Goal: Answer question/provide support: Answer question/provide support

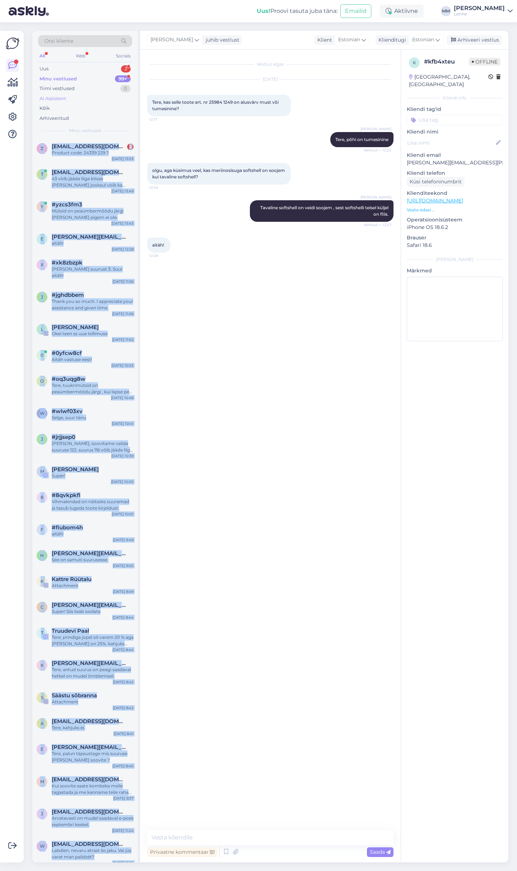
click at [92, 100] on div "AI Assistent" at bounding box center [85, 99] width 94 height 10
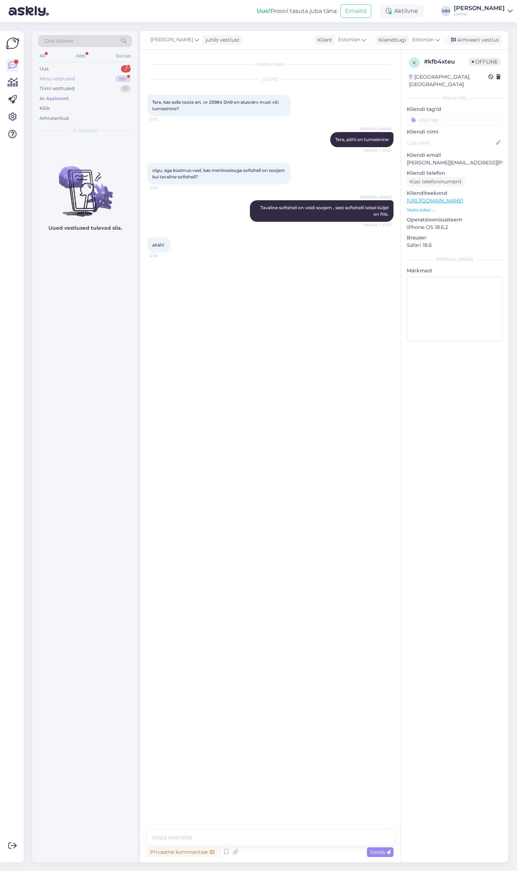
click at [82, 78] on div "Minu vestlused 99+" at bounding box center [85, 79] width 94 height 10
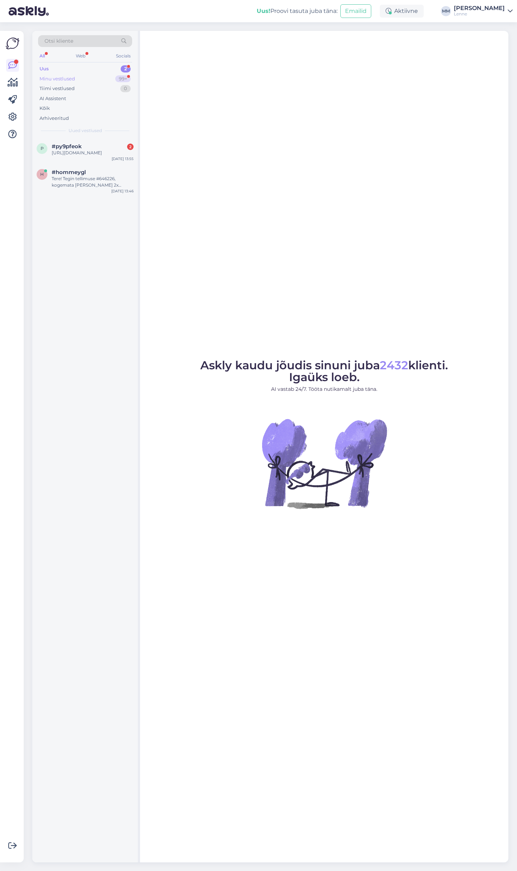
click at [84, 76] on div "Minu vestlused 99+" at bounding box center [85, 79] width 94 height 10
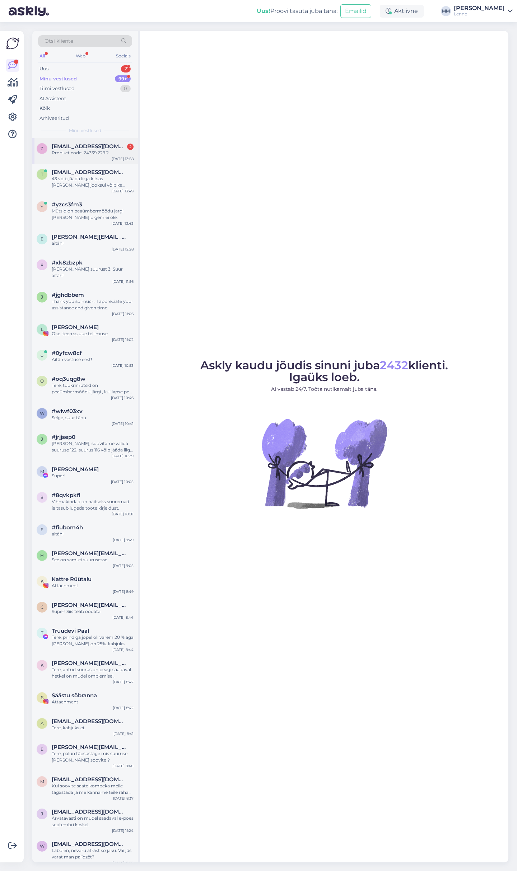
click at [95, 149] on span "[EMAIL_ADDRESS][DOMAIN_NAME]" at bounding box center [89, 146] width 75 height 6
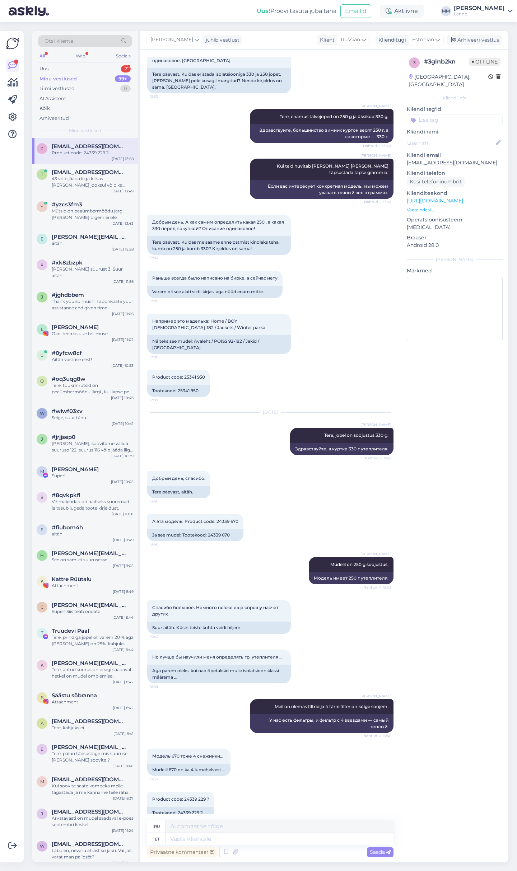
scroll to position [67, 0]
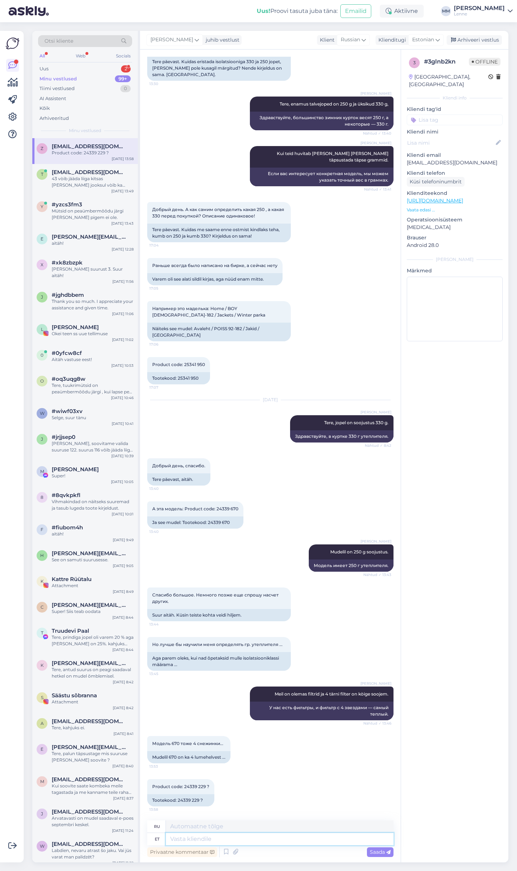
click at [219, 837] on textarea at bounding box center [280, 839] width 228 height 12
type textarea "250g"
type textarea "250 г"
type textarea "250g ja 3"
type textarea "250 г и"
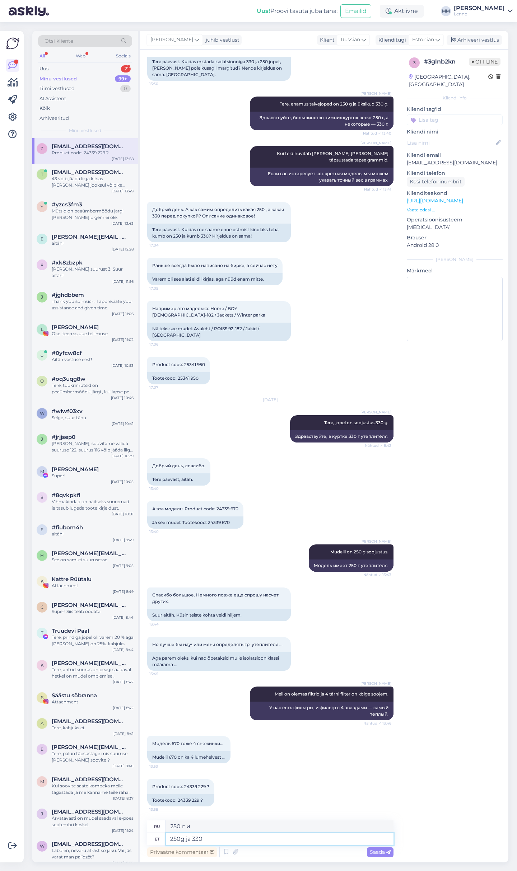
type textarea "250g ja 330 g"
type textarea "250 г и 330"
type textarea "250g ja 330 g o"
type textarea "250 г и 330 г"
type textarea "250g ja 330 g on m"
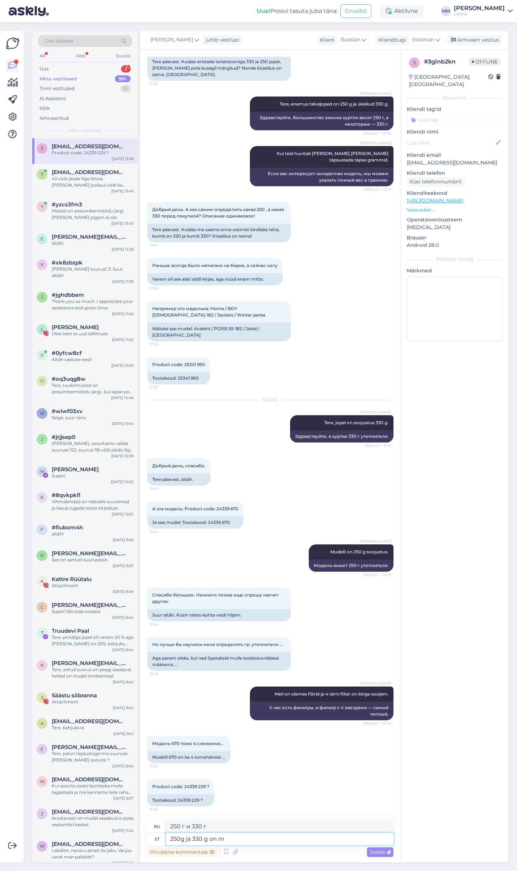
type textarea "250 г и 330 г - это"
type textarea "250g ja 330 g on mõlemad"
type textarea "250 г и 330 г оба"
type textarea "250g ja 330 g on mõlemad 4 l"
type textarea "250 г и 330 г — это оба 4"
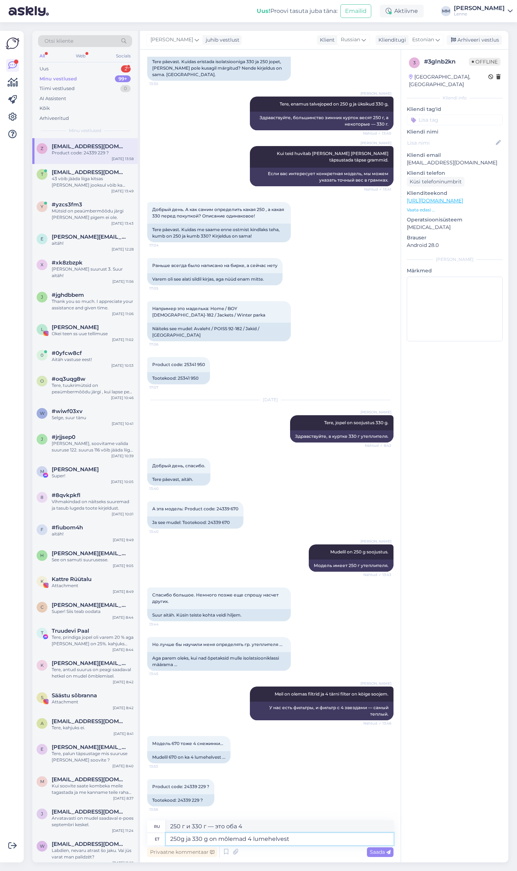
type textarea "250g ja 330 g on mõlemad 4 lumehelvest."
type textarea "250 г и 330 г — это 4 снежинки."
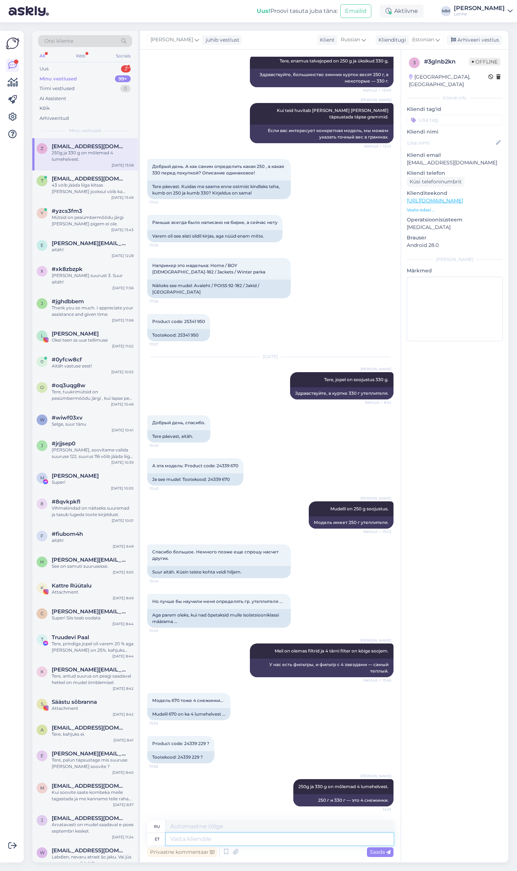
click at [294, 841] on textarea at bounding box center [280, 839] width 228 height 12
type textarea "24339"
type textarea "24339 on 250"
type textarea "24339 — это"
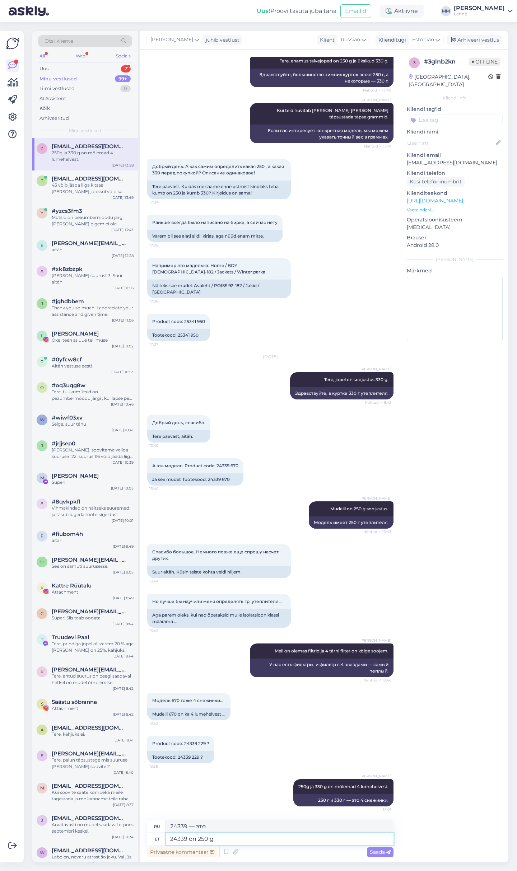
type textarea "24339 on 250 g."
type textarea "24339 — это 250 г."
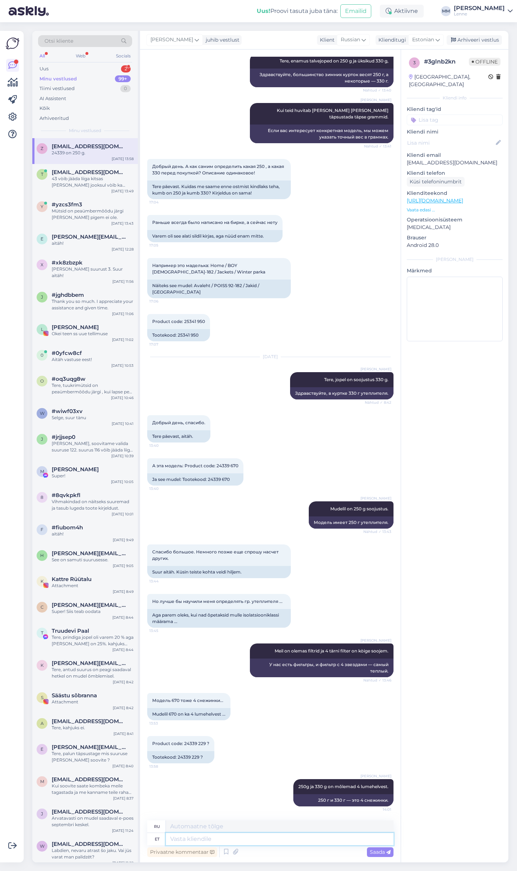
scroll to position [153, 0]
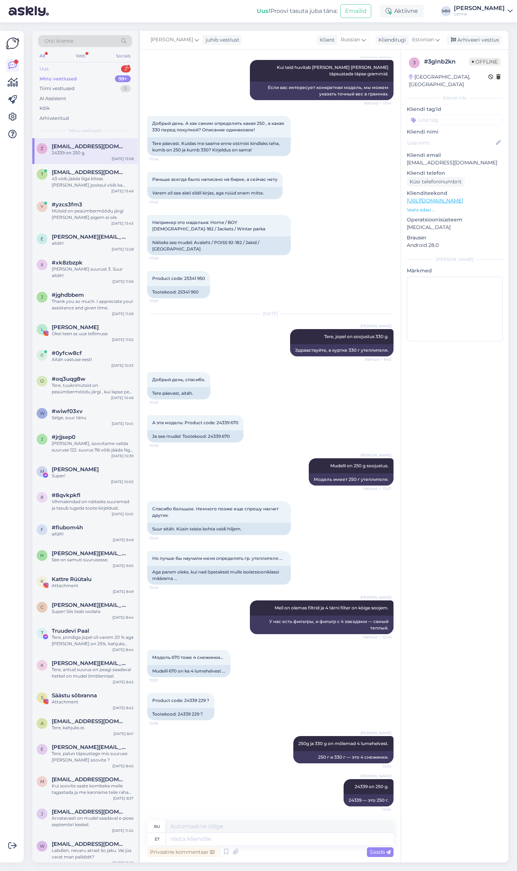
click at [90, 69] on div "Uus 2" at bounding box center [85, 69] width 94 height 10
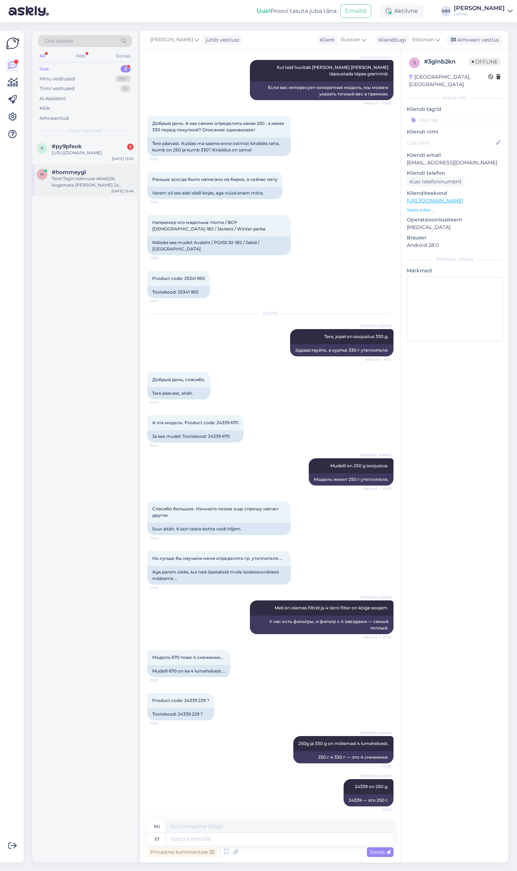
click at [90, 182] on div "Tere! Tegin tellimuse #646226, kogemata sai sinna 2x Õhuke puuvillane must sõlm…" at bounding box center [93, 181] width 82 height 13
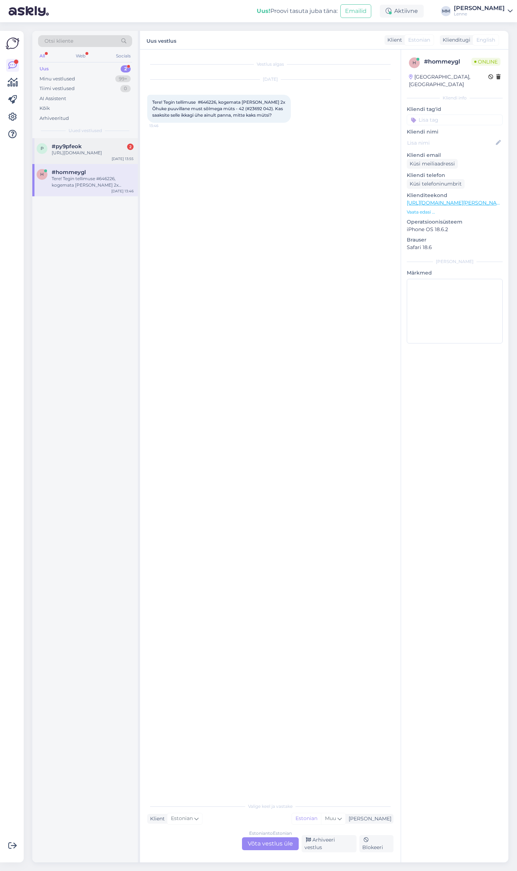
click at [89, 154] on div "https://lenne.ee/en/model/25216-266/" at bounding box center [93, 153] width 82 height 6
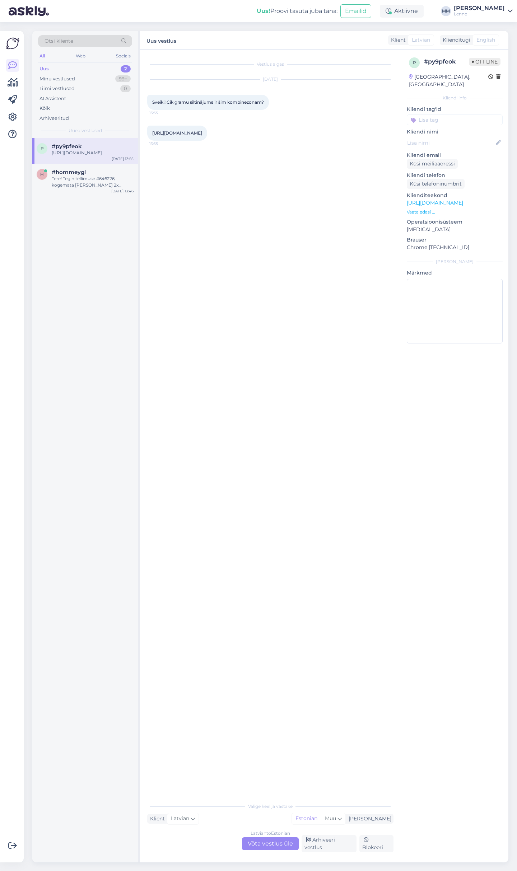
click at [264, 843] on div "Latvian to Estonian Võta vestlus üle" at bounding box center [270, 843] width 57 height 13
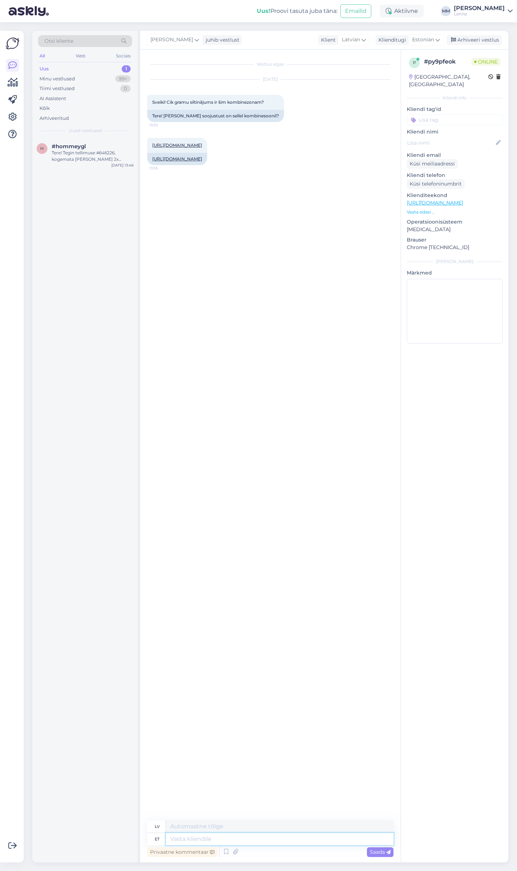
click at [274, 842] on textarea at bounding box center [280, 839] width 228 height 12
type textarea "Tere, ko"
type textarea "Sveiki,"
type textarea "Tere, kombekal on 8"
type textarea "Sveiki, pieklājīgi."
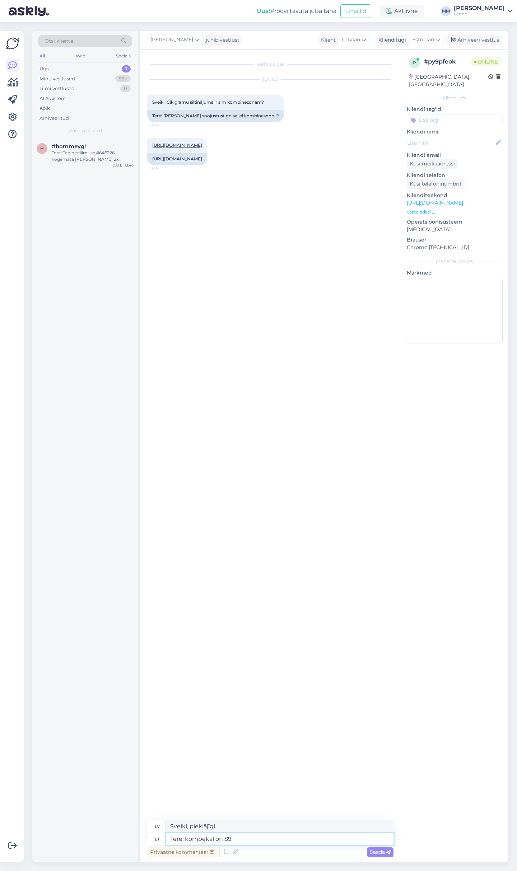
type textarea "Tere, kombekal on 8"
type textarea "Sveiki, kā tev klājas?"
type textarea "Tere, kombekal on 80"
type textarea "Sveiki, Kompekai ir 80."
type textarea "Tere, kombekal on 80 g s"
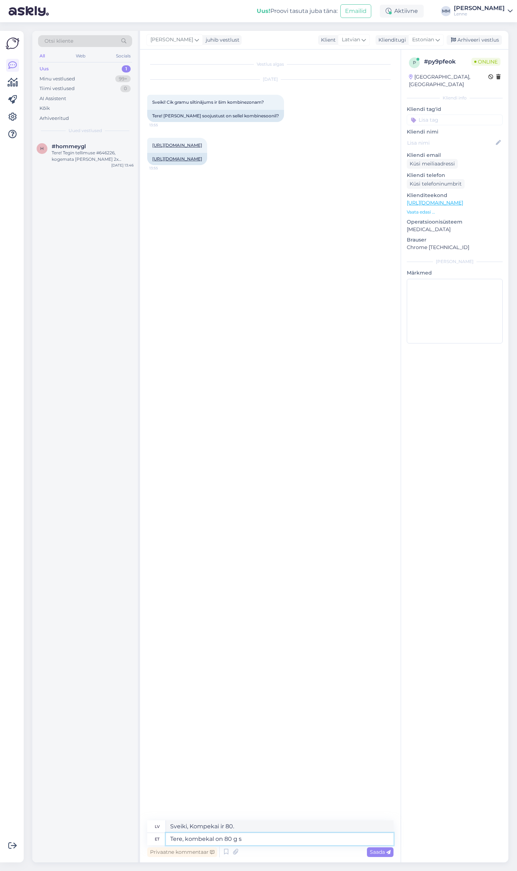
type textarea "Sveiki, parastais izmērs ir 80 g."
type textarea "Tere, kombekal on 80 g soojustus."
type textarea "Sveiki, jakai ir 80 g izolācijas."
click at [81, 159] on div "Tere! Tegin tellimuse #646226, kogemata sai sinna 2x Õhuke puuvillane must sõlm…" at bounding box center [93, 156] width 82 height 13
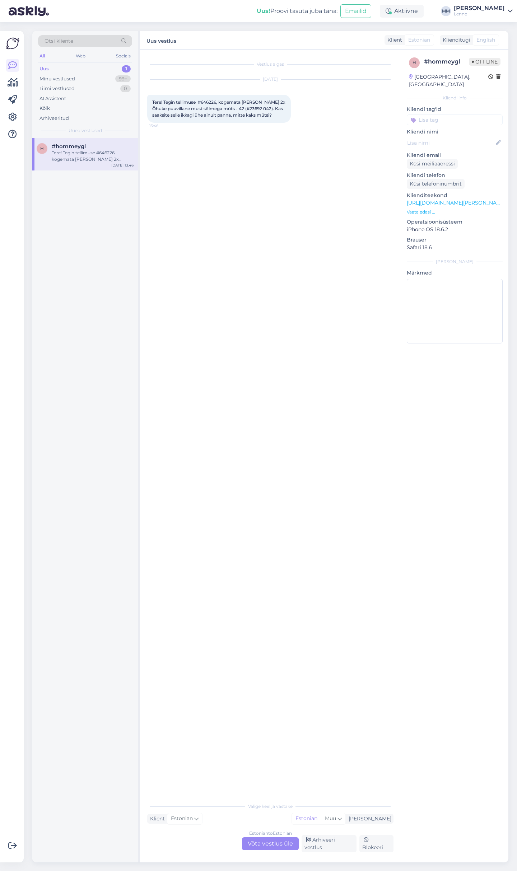
click at [287, 842] on div "Estonian to Estonian Võta vestlus üle" at bounding box center [270, 843] width 57 height 13
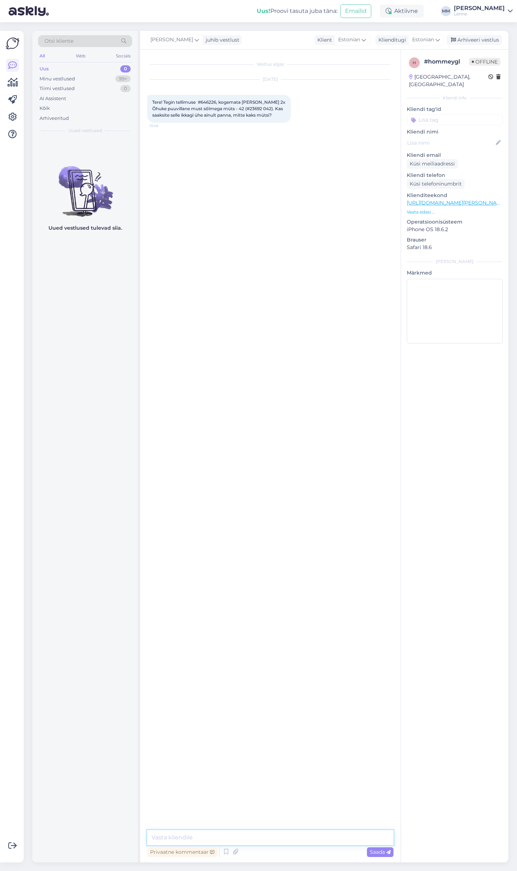
click at [236, 833] on textarea at bounding box center [270, 837] width 246 height 15
type textarea "Tere, vormistasime ühe mütsi eest tagasimakse ja saadame teele 1 tk."
click at [65, 77] on div "Minu vestlused" at bounding box center [57, 78] width 36 height 7
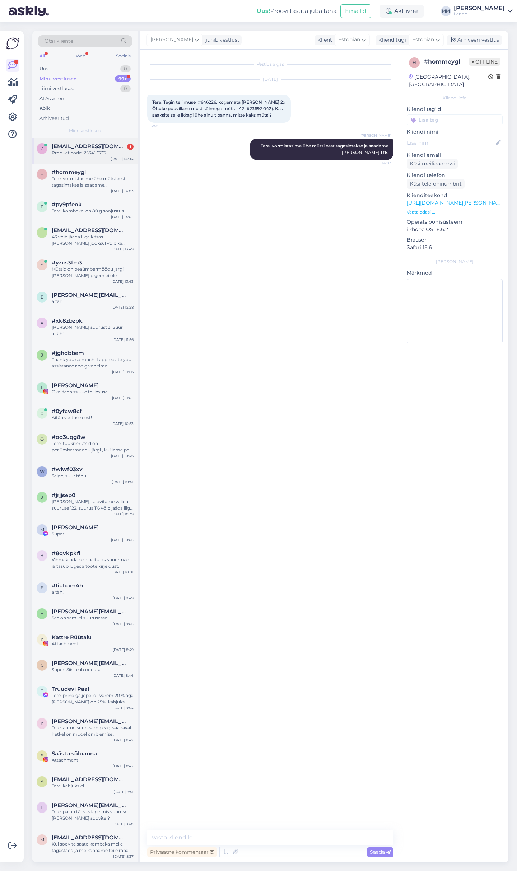
click at [95, 150] on div "Product code: 25341 676?" at bounding box center [93, 153] width 82 height 6
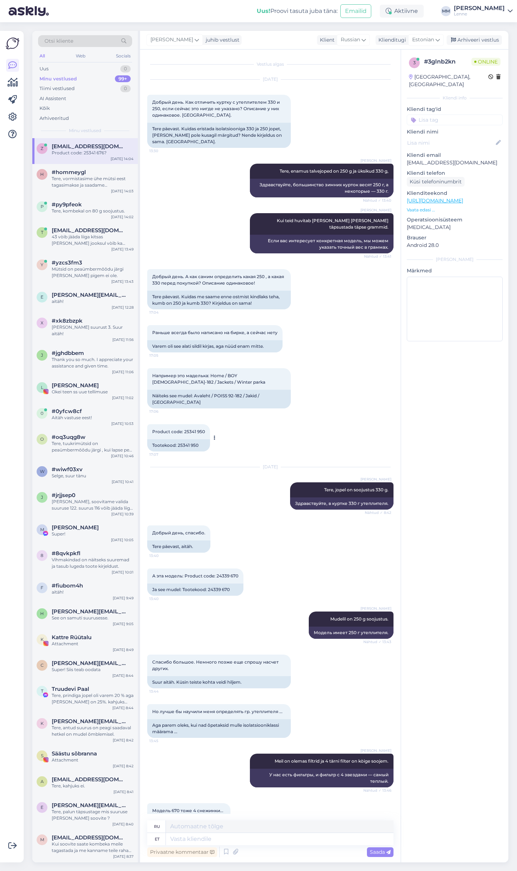
scroll to position [196, 0]
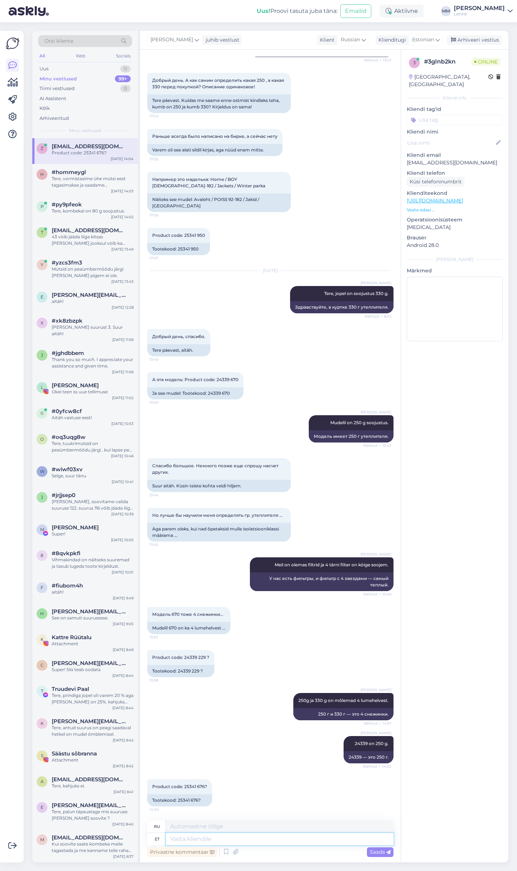
click at [190, 840] on textarea at bounding box center [280, 839] width 228 height 12
type textarea "330"
type textarea "330 g"
type textarea "330 г"
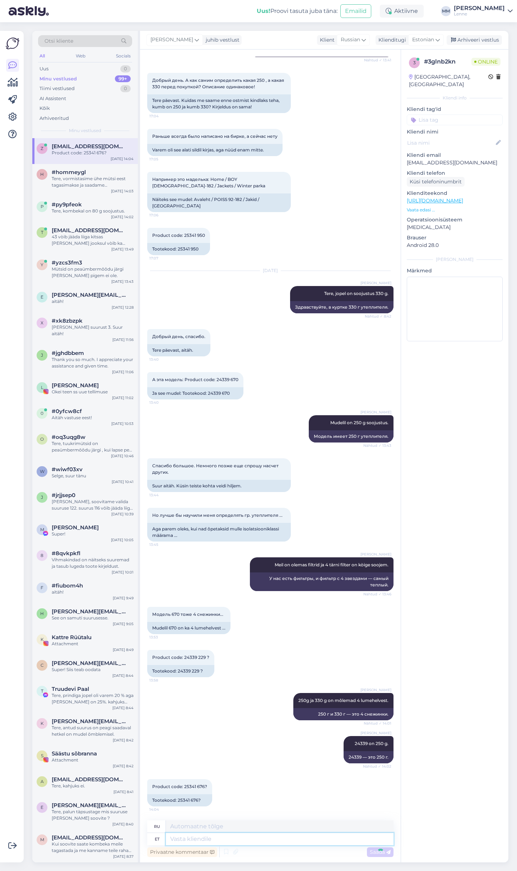
scroll to position [239, 0]
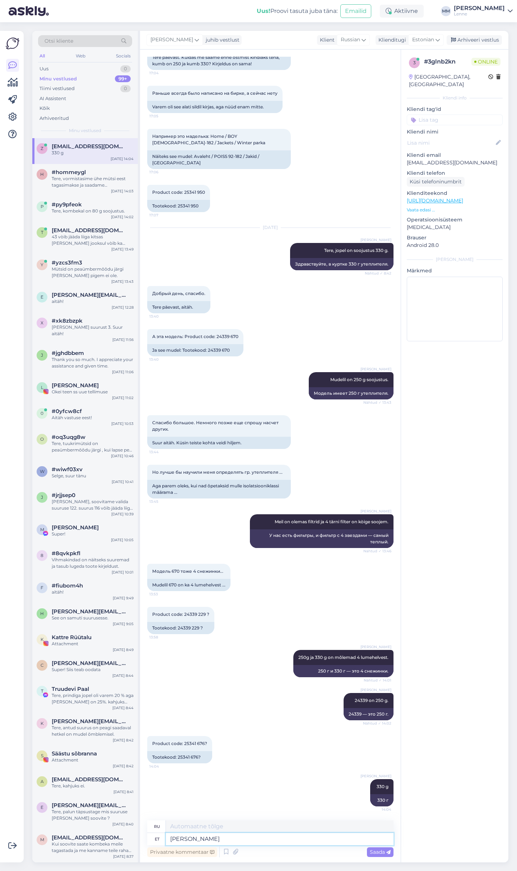
type textarea "Kui"
type textarea "Если"
type textarea "Kui teil o"
type textarea "Если у вас есть"
type textarea "Kui teil on veel"
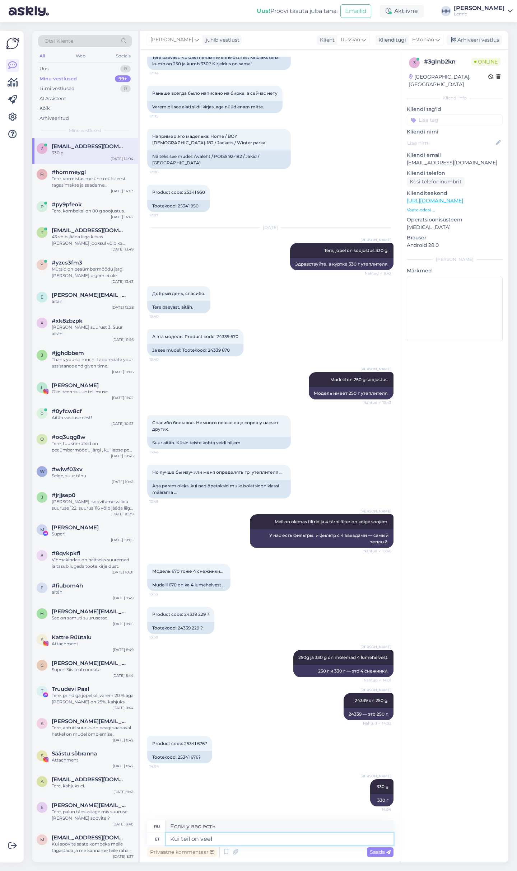
type textarea "Если у вас еще есть"
type textarea "Kui teil on veel küsimusi mu"
type textarea "Если у вас есть еще вопросы"
type textarea "Kui teil on veel küsimusi mudelite k"
type textarea "Если у вас остались вопросы по моделям"
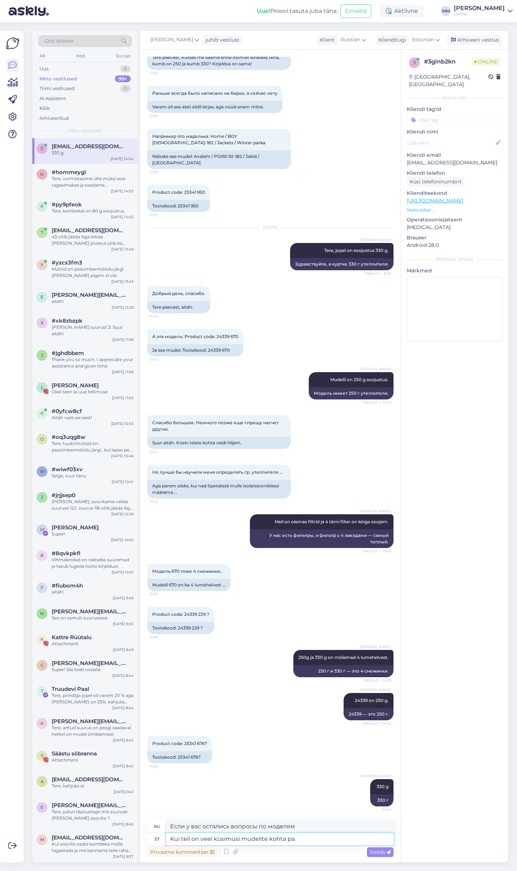
type textarea "Kui teil on veel küsimusi mudelite kohta pal"
type textarea "Если у вас есть дополнительные вопросы о моделях"
type textarea "Kui teil on veel küsimusi mudelite kohta palun saa"
type textarea "Если у вас есть дополнительные вопросы по моделям, пожалуйста,"
type textarea "Kui teil on veel küsimusi mudelite kohta palun saatke me"
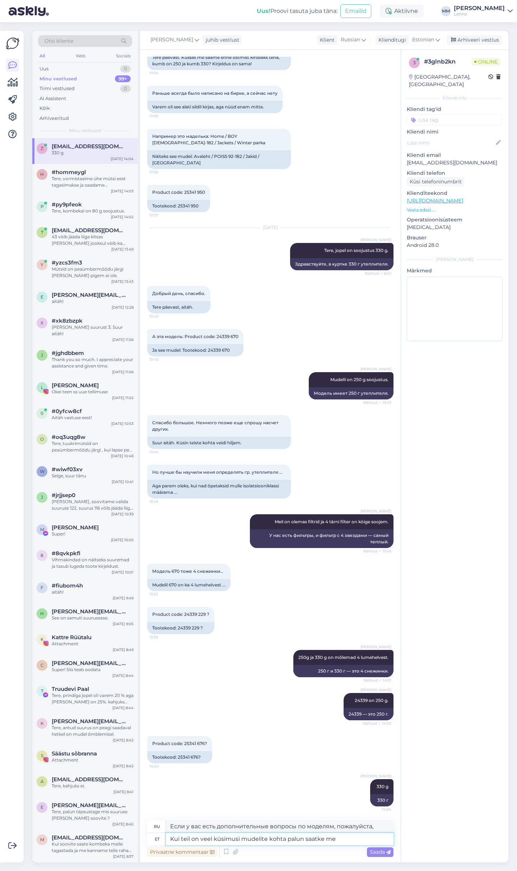
type textarea "Если у вас есть дополнительные вопросы по моделям, пожалуйста, отправьте"
type textarea "Kui teil on veel küsimusi mudelite kohta palun saatke meile e"
type textarea "Если у вас возникнут дополнительные вопросы по моделям, пожалуйста, отправьте н…"
type textarea "Kui teil on veel küsimusi mudelite kohta palun saatke meile e-mail epood@le"
type textarea "Если у вас есть дополнительные вопросы по моделям, отправьте нам электронное пи…"
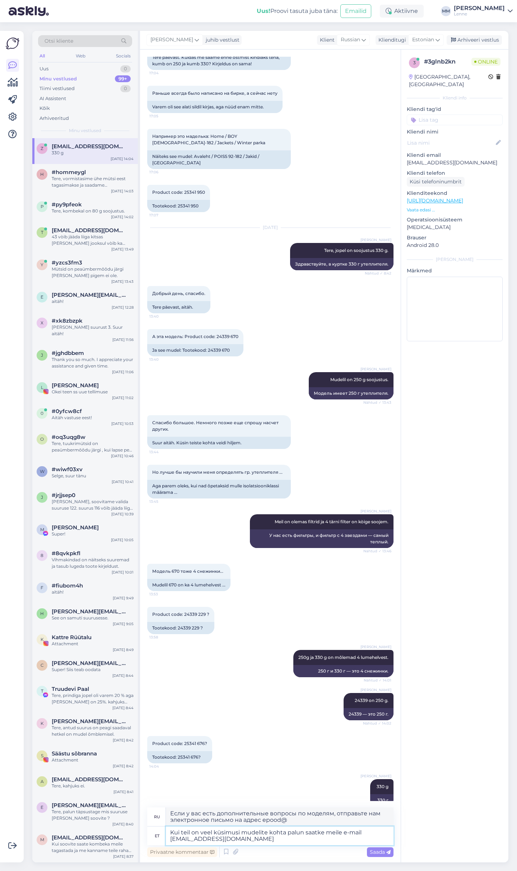
type textarea "Kui teil on veel küsimusi mudelite kohta palun saatke meile e-mail epood@lenne.…"
type textarea "Если у вас есть дополнительные вопросы по моделям, отправьте нам электронное пи…"
type textarea "Kui teil on veel küsimusi mudelite kohta palun saatke meile e-mail epood@lenne.…"
type textarea "Если у вас есть дополнительные вопросы по моделям, отправьте нам электронное пи…"
type textarea "Kui teil on veel küsimusi mudelite kohta palun saatke meile e-mail epood@lenne.…"
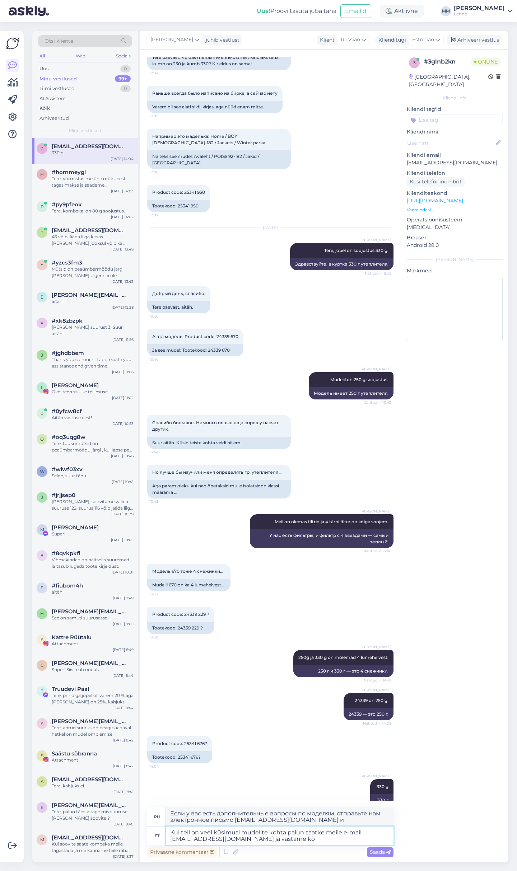
type textarea "Если у вас возникнут дополнительные вопросы по моделям, отправьте нам электронн…"
type textarea "Kui teil on veel küsimusi mudelite kohta palun saatke meile e-mail epood@lenne.…"
type textarea "Если у вас возникнут дополнительные вопросы по моделям, отправьте нам электронн…"
type textarea "Kui teil on veel küsimusi mudelite kohta palun saatke meile e-mail epood@lenne.…"
type textarea "Если у вас возникнут дополнительные вопросы по моделям, отправьте нам электронн…"
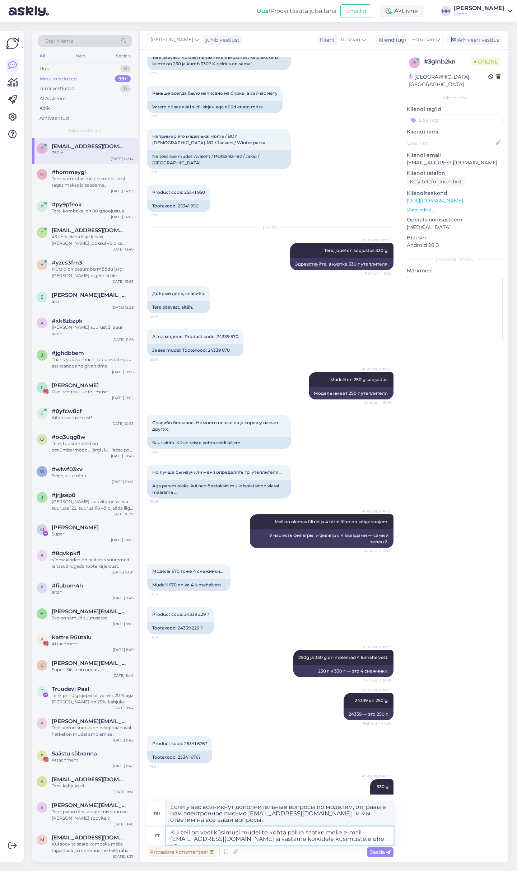
type textarea "Kui teil on veel küsimusi mudelite kohta palun saatke meile e-mail epood@lenne.…"
type textarea "Если у вас есть дополнительные вопросы по моделям, отправьте нам электронное пи…"
type textarea "Kui teil on veel küsimusi mudelite kohta palun saatke meile e-mail epood@lenne.…"
type textarea "Если у вас возникнут дополнительные вопросы по моделям, отправьте нам электронн…"
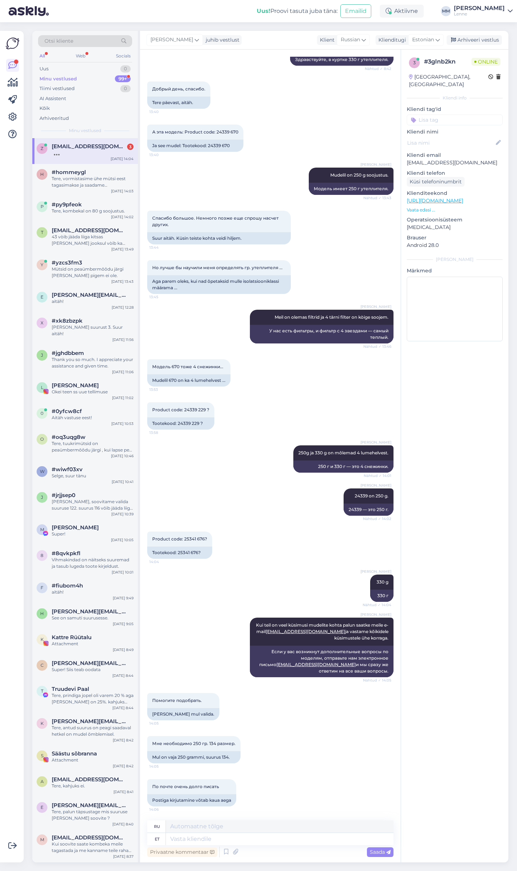
scroll to position [500, 0]
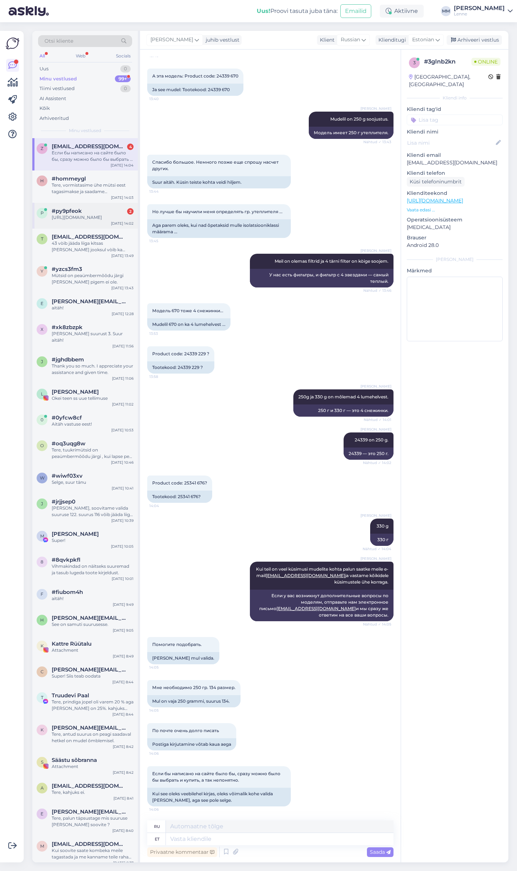
click at [98, 211] on div "#py9pfeok 2" at bounding box center [93, 211] width 82 height 6
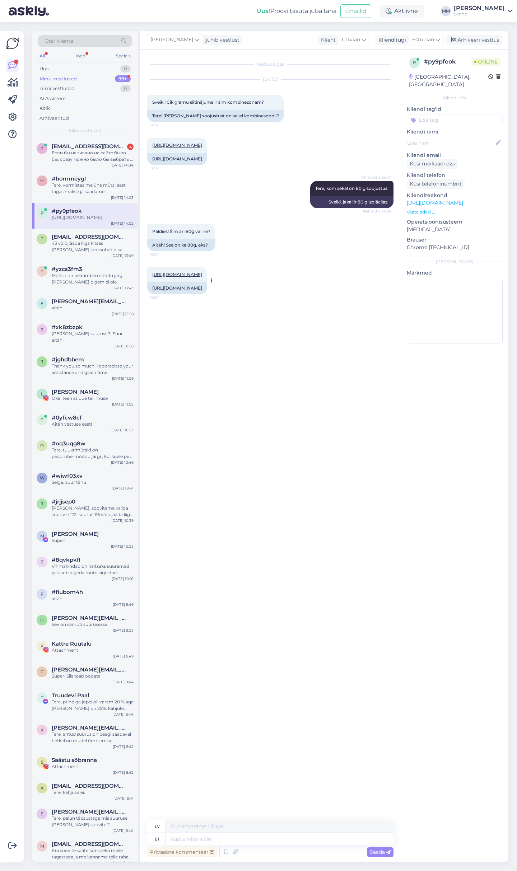
click at [202, 288] on link "https://lenne.ee/en/model/24216-456/" at bounding box center [177, 287] width 50 height 5
click at [203, 839] on textarea at bounding box center [280, 839] width 228 height 12
type textarea "Jah"
type textarea "Jā"
type textarea "Kahe"
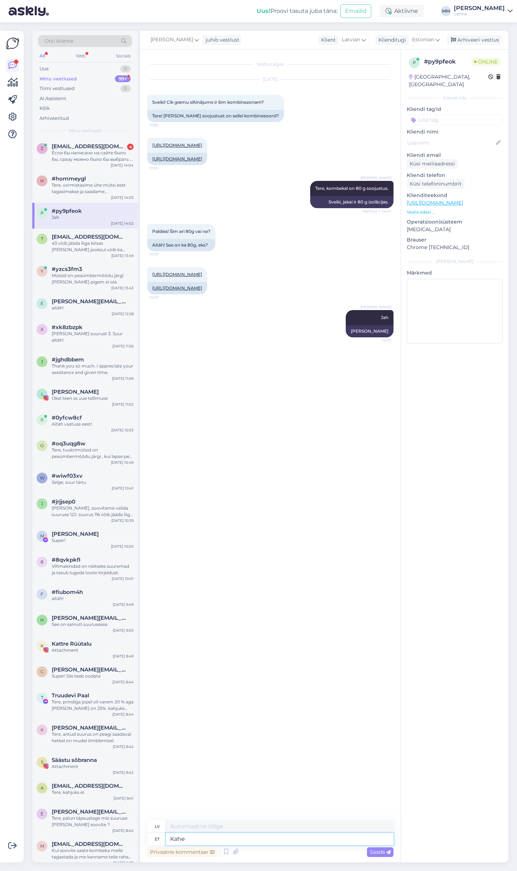
type textarea "Divi"
type textarea "Kahe tärniga m"
type textarea "Divas zvaigznes"
type textarea "Kahe tärniga mudelid o"
type textarea "Divu zvaigžņu modeļi"
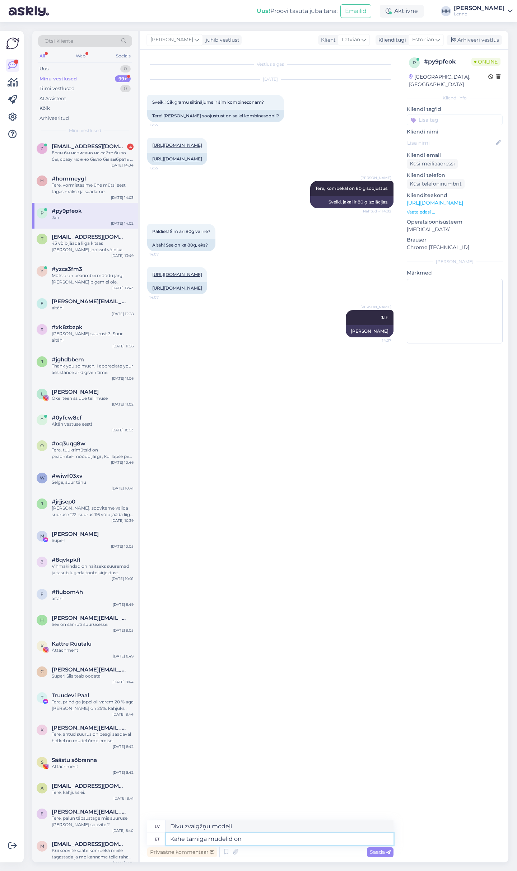
type textarea "Kahe tärniga mudelid on 8"
type textarea "Divu zvaigžņu modeļi ir"
type textarea "Kahe tärniga mudelid on 89 g"
type textarea "Ir 89 divu zvaigžņu modeļi"
type textarea "Kahe tärniga mudelid on 89 g."
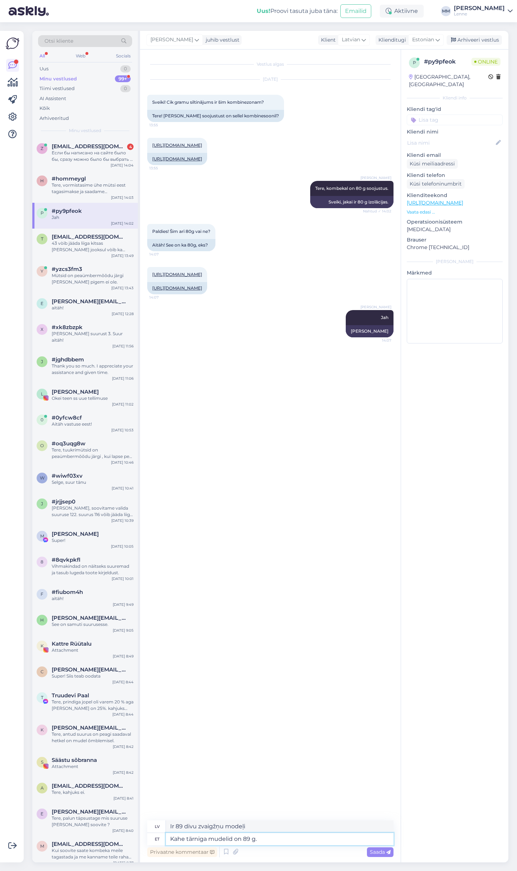
type textarea "Divu zvaigžņu modeļi sver 89 g."
type textarea "Kahe tärniga mudelid on 8"
type textarea "Ir 89 divu zvaigžņu modeļi"
type textarea "Kahe tärniga mudelid on 80"
type textarea "Divu zvaigžņu modeļi ir 80"
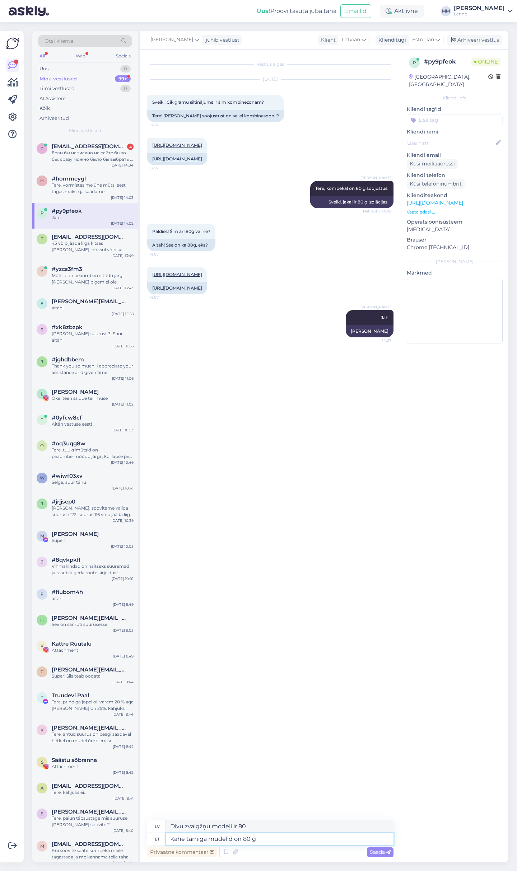
type textarea "Kahe tärniga mudelid on 80 g."
type textarea "Divu zvaigžņu modeļi ir 80 g."
type textarea "Kahe tärniga mudelid on 80 g."
click at [382, 851] on span "Saada" at bounding box center [380, 852] width 21 height 6
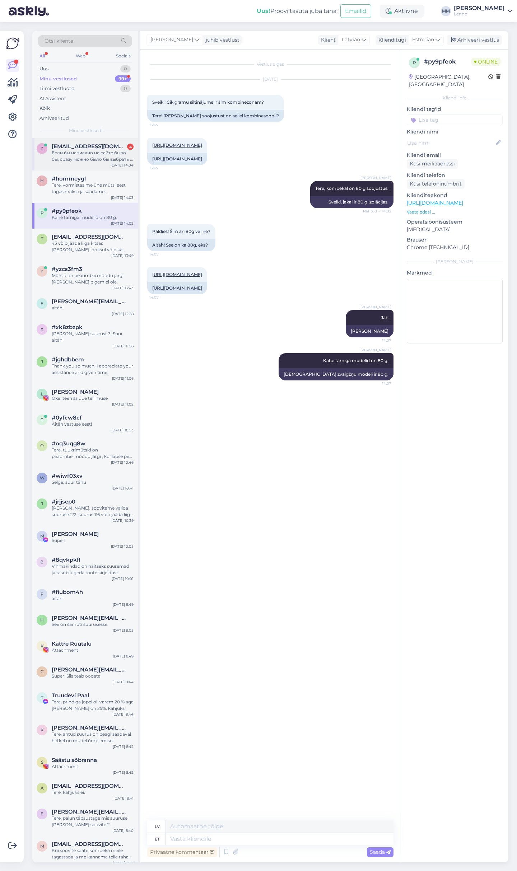
click at [55, 154] on div "Если бы написано на сайте было бы, сразу можно было бы выбрать и купить, а так …" at bounding box center [93, 156] width 82 height 13
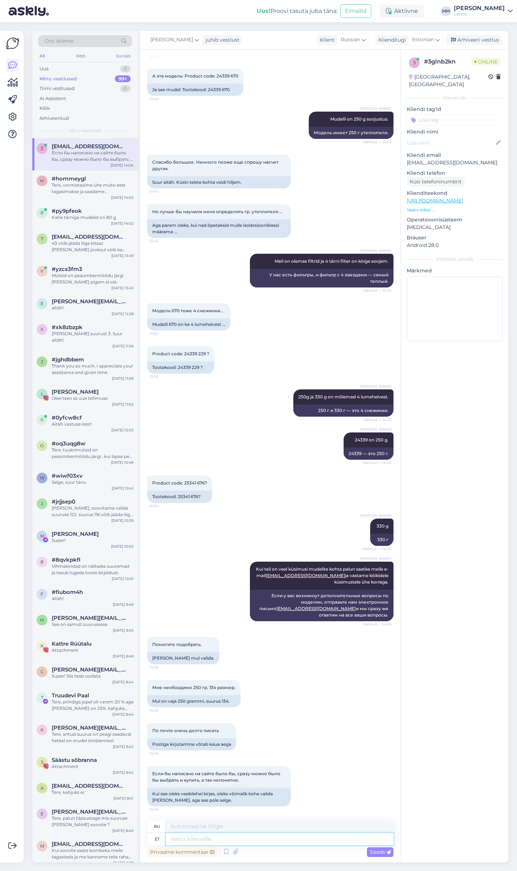
click at [230, 835] on textarea at bounding box center [280, 839] width 228 height 12
click at [229, 843] on textarea at bounding box center [280, 839] width 228 height 12
paste textarea "https://lenne.ee/mudel/25736-042/"
type textarea "https://lenne.ee/mudel/25736-042/"
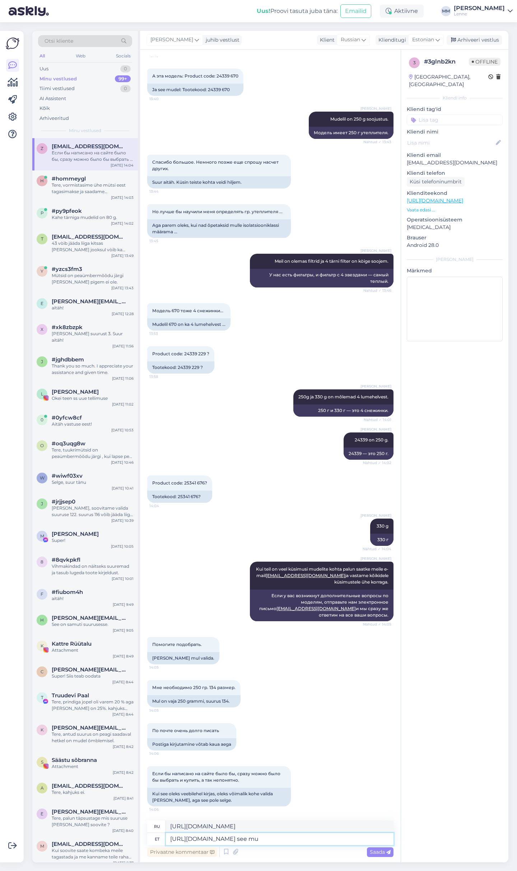
type textarea "https://lenne.ee/mudel/25736-042/ see mud"
type textarea "https://lenne.ee/mudel/25736-042/ это"
type textarea "https://lenne.ee/mudel/25736-042/ see mudel on"
type textarea "https://lenne.ee/mudel/25736-042/ эта модель"
type textarea "https://lenne.ee/mudel/25736-042/ see mudel on 200 g"
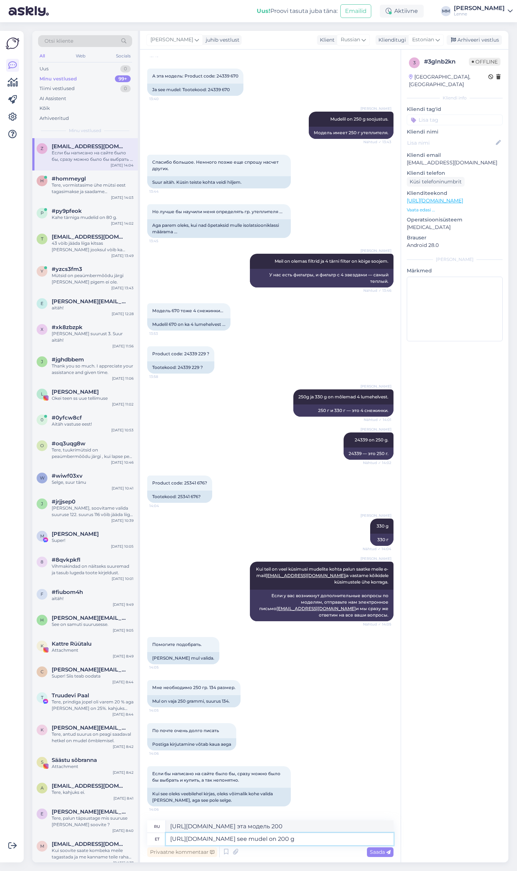
type textarea "https://lenne.ee/mudel/25736-042/ эта модель 200 г"
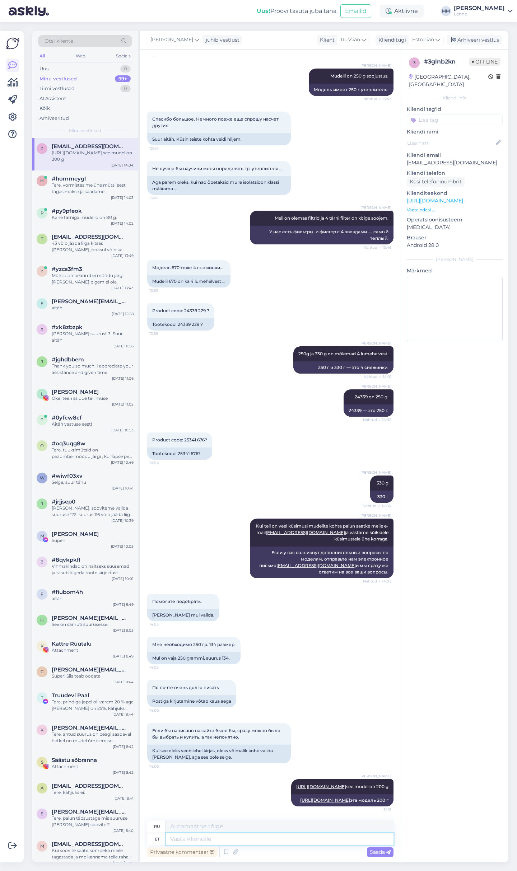
click at [221, 840] on textarea at bounding box center [280, 839] width 228 height 12
type textarea "need o"
type textarea "эти"
type textarea "need on 2"
type textarea "это"
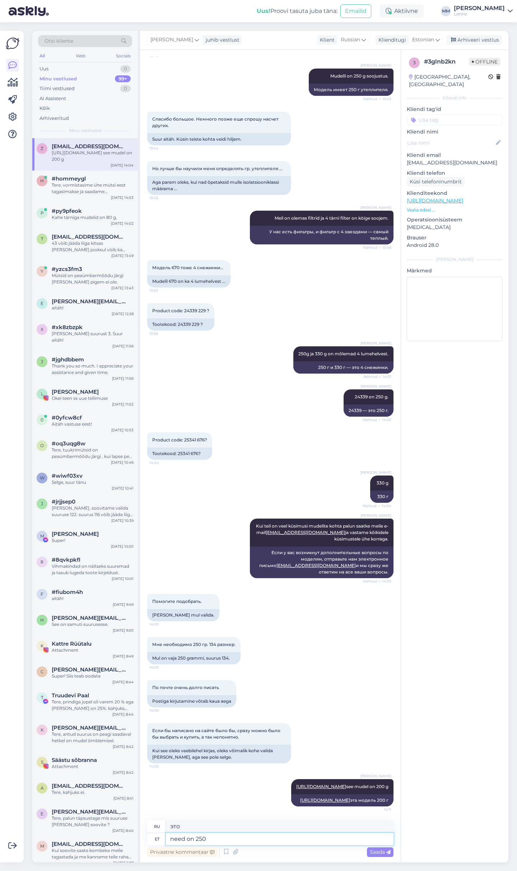
type textarea "need on 250"
type textarea "это 250"
type textarea "need on 250 g"
type textarea "это 250 г"
paste textarea "https://lenne.ee/mudel/25338-330/"
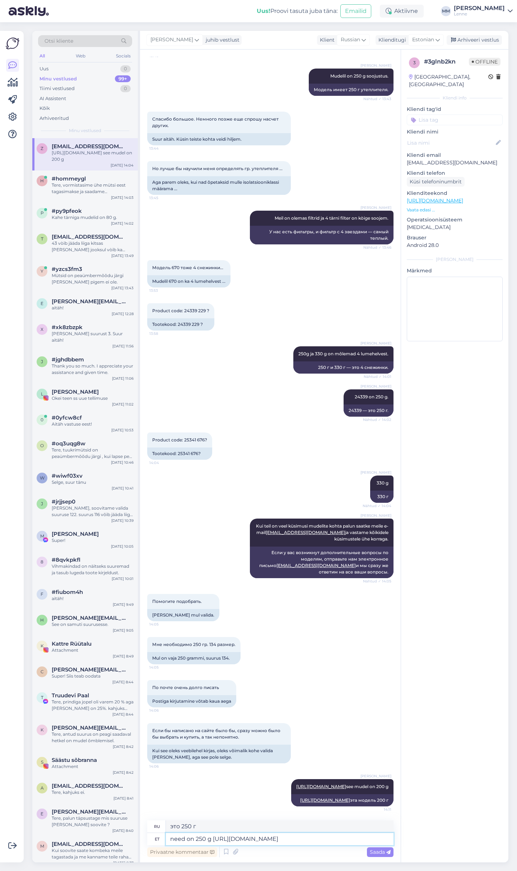
type textarea "need on 250 g https://lenne.ee/mudel/25338-330"
type textarea "они 250 г https://lenne.ee/mudel/25338-330"
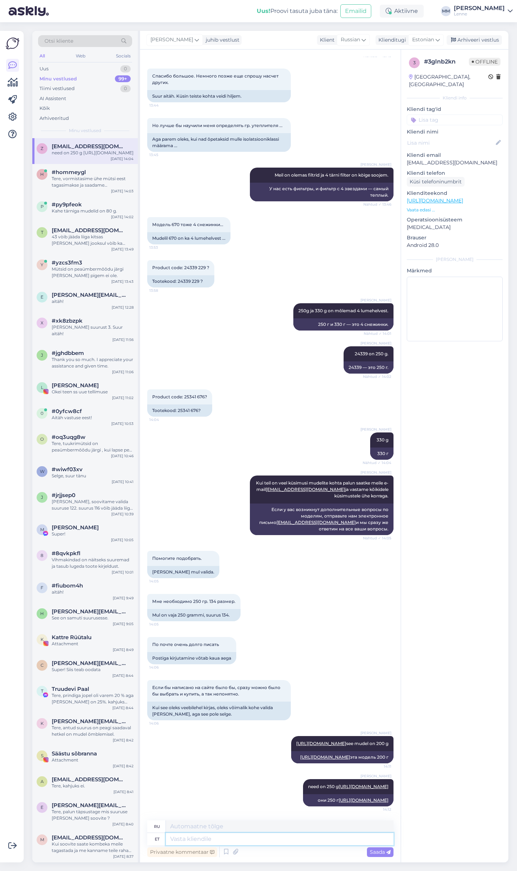
click at [202, 838] on textarea at bounding box center [280, 839] width 228 height 12
paste textarea "https://lenne.ee/mudel/23368-330/"
type textarea "https://lenne.ee/mudel/23368-330/"
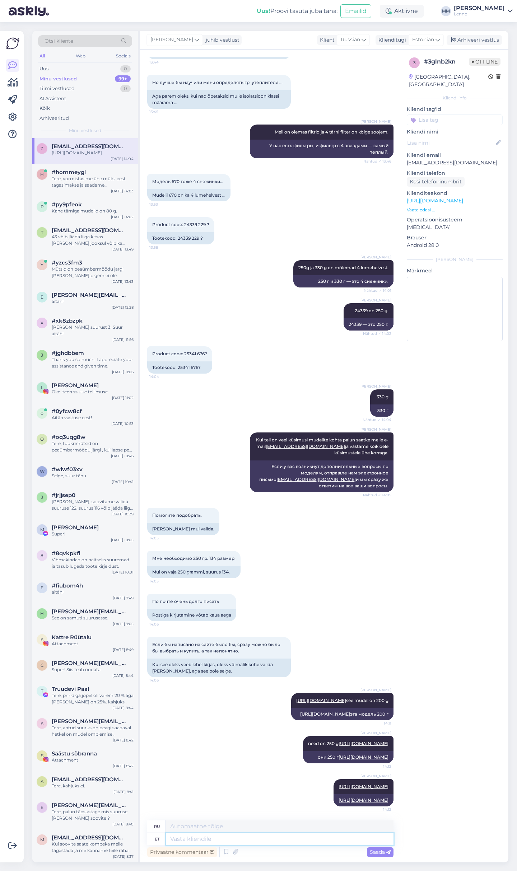
click at [185, 841] on textarea at bounding box center [280, 839] width 228 height 12
paste textarea "https://lenne.ee/mudel/25367-334/"
type textarea "https://lenne.ee/mudel/25367-334/"
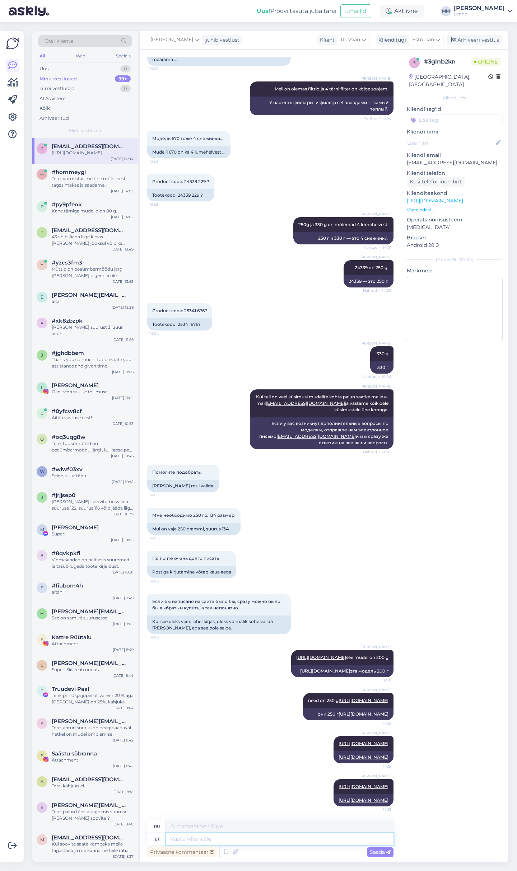
click at [262, 842] on textarea at bounding box center [280, 839] width 228 height 12
paste textarea "https://lenne.ee/mudel/24339-333/"
type textarea "https://lenne.ee/mudel/24339-333/"
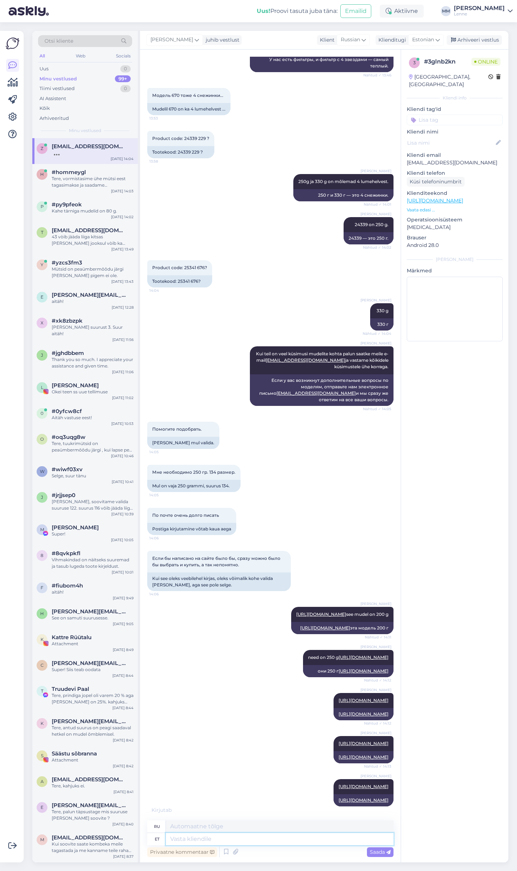
click at [227, 838] on textarea at bounding box center [280, 839] width 228 height 12
paste textarea "https://lenne.ee/mudel/24369-229/"
type textarea "https://lenne.ee/mudel/24369-229/"
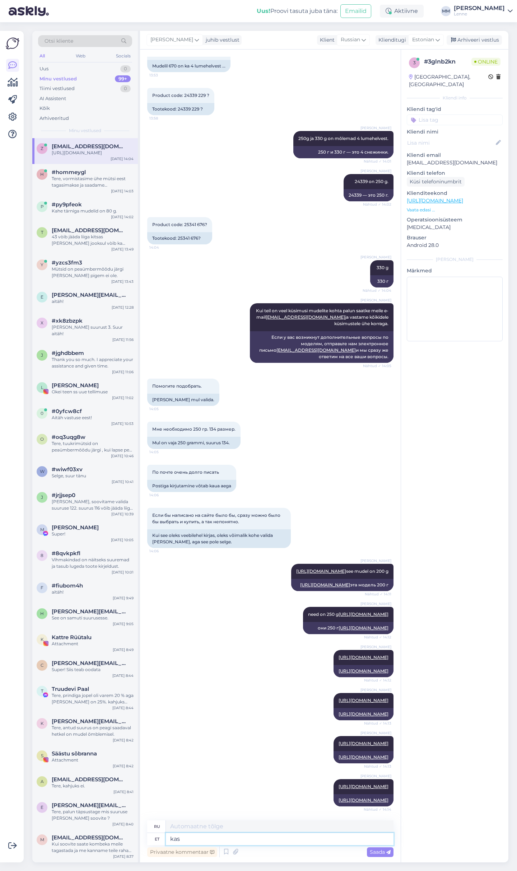
type textarea "kas"
type textarea "ли"
type textarea "kas peame t"
type textarea "мы должны"
type textarea "kas peame teile k"
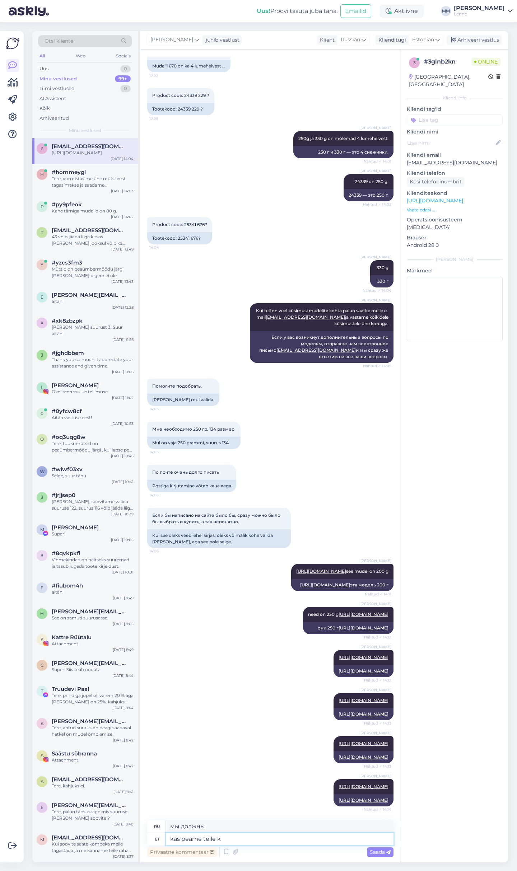
type textarea "мы должны вам сказать"
type textarea "kas peame teile kõik m"
type textarea "Мы вам всем обязаны?"
type textarea "kas peame teile kõik mudelid s"
type textarea "Нам нужны все модели для вас?"
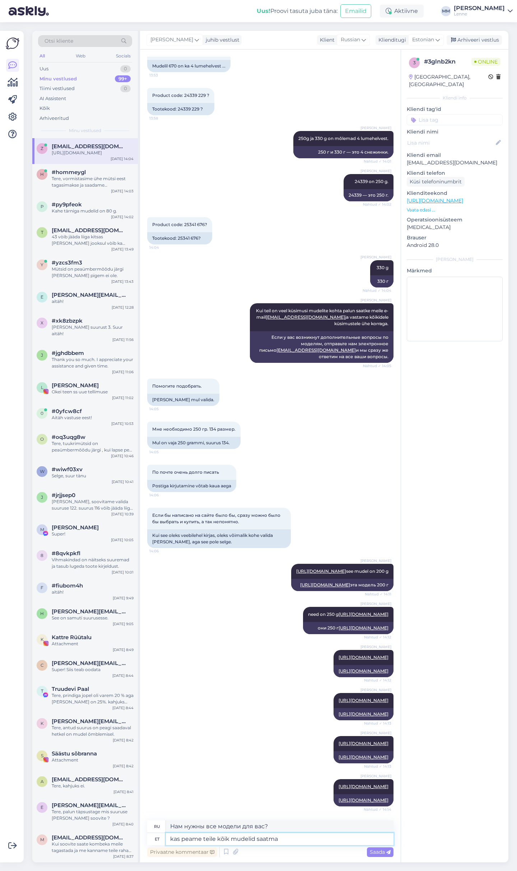
type textarea "kas peame teile kõik mudelid saatma"
type textarea "нам нужно отправить вам все модели?"
type textarea "kas peame teile kõik mudelid saatma ?"
type textarea "Нужно ли нам отправлять вам все модели?"
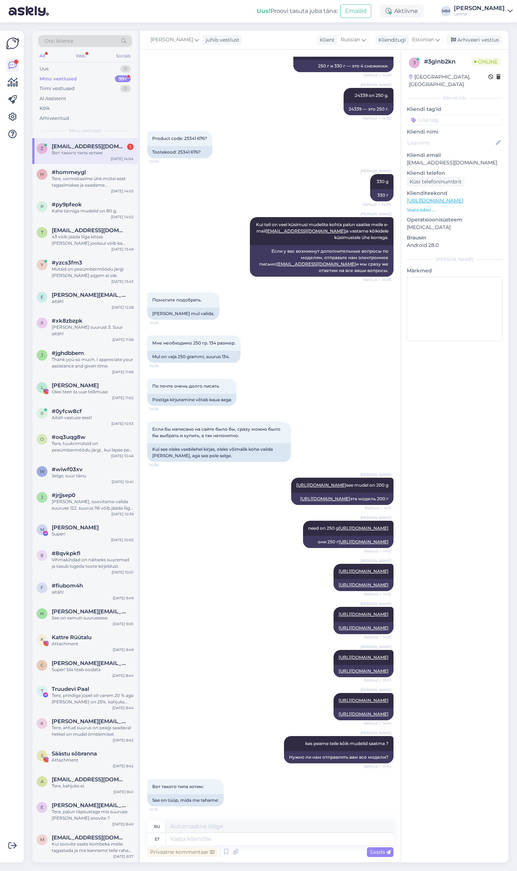
scroll to position [888, 0]
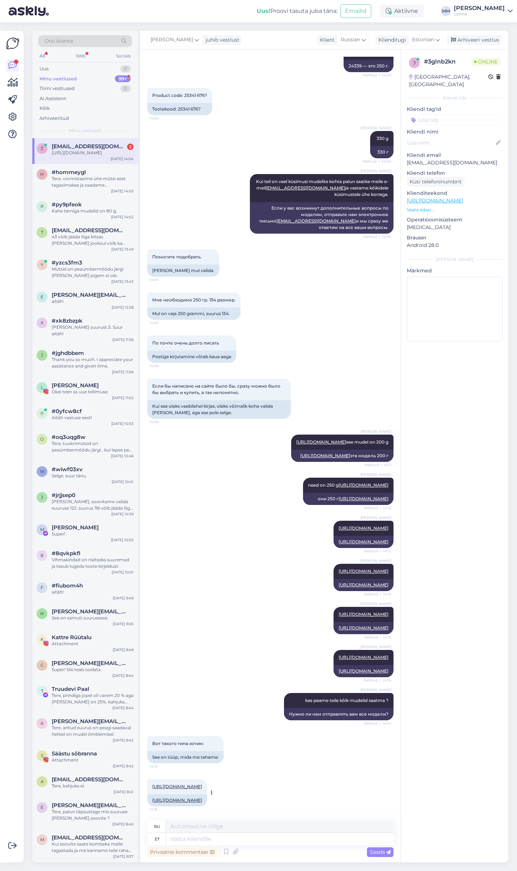
click at [202, 801] on link "https://lenne.ee/mudel/24339-333/" at bounding box center [177, 799] width 50 height 5
click at [216, 839] on textarea at bounding box center [280, 839] width 228 height 12
type textarea "Aga se"
type textarea "Но"
type textarea "Aga see on"
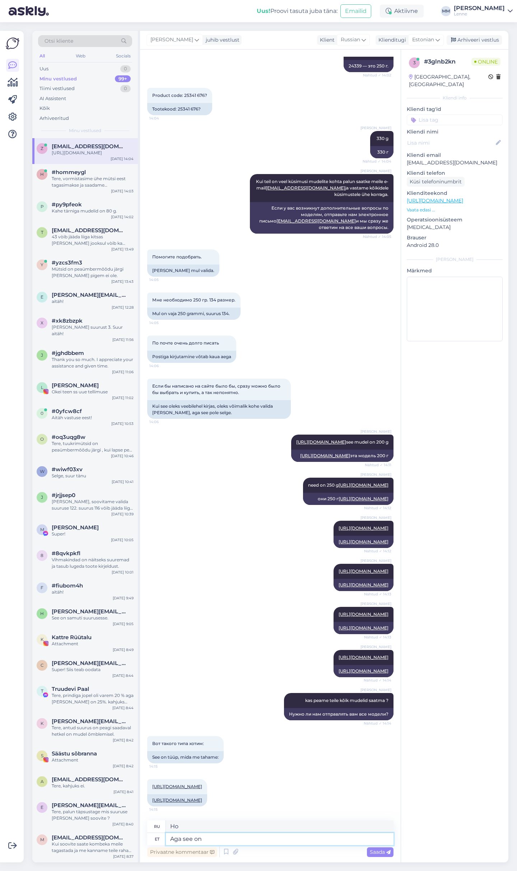
type textarea "Но это"
type textarea "Aga see on j"
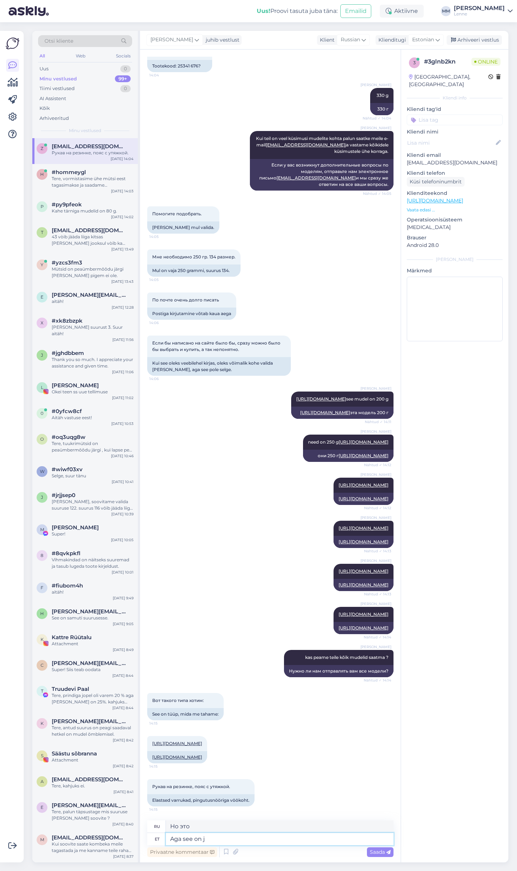
type textarea "Но это так"
type textarea "Aga see on ju"
type textarea "Но это все."
type textarea "Aga see on ju 250"
type textarea "Но их 250."
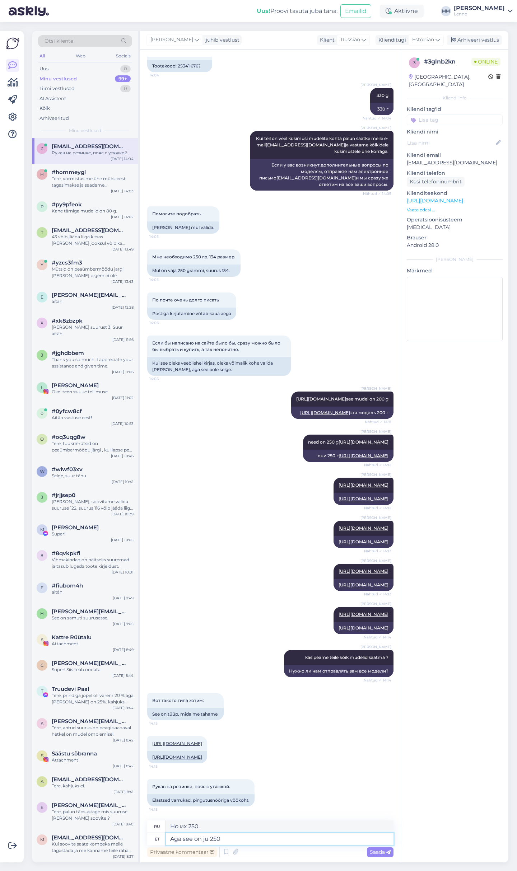
type textarea "Aga see on ju 250 g"
type textarea "Но это 250 г."
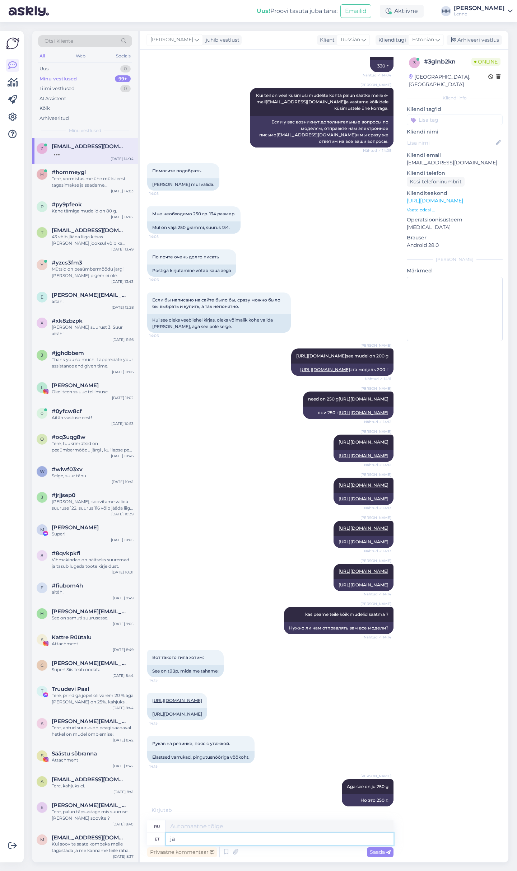
type textarea "ja s"
type textarea "и"
type textarea "ja seda o"
type textarea "и это"
type textarea "ja seda on 134 su"
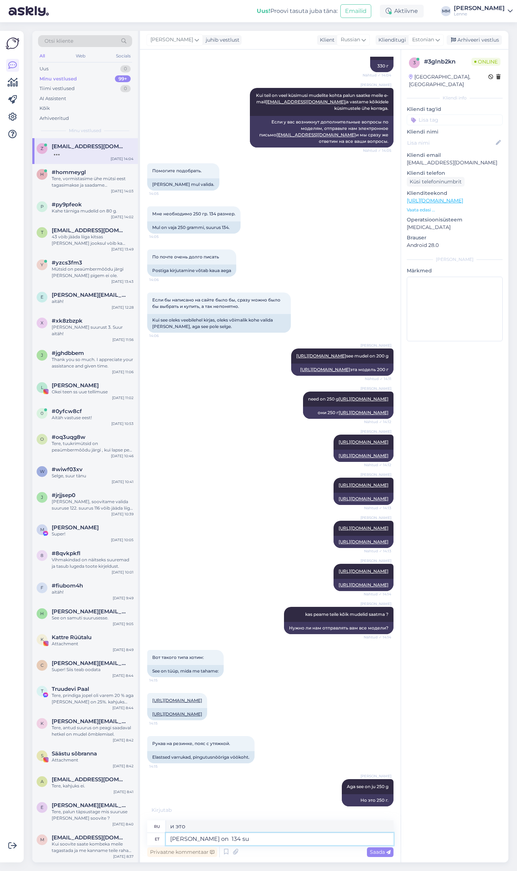
type textarea "и их 134"
type textarea "ja seda on 134 suurus"
type textarea "и это размер 134"
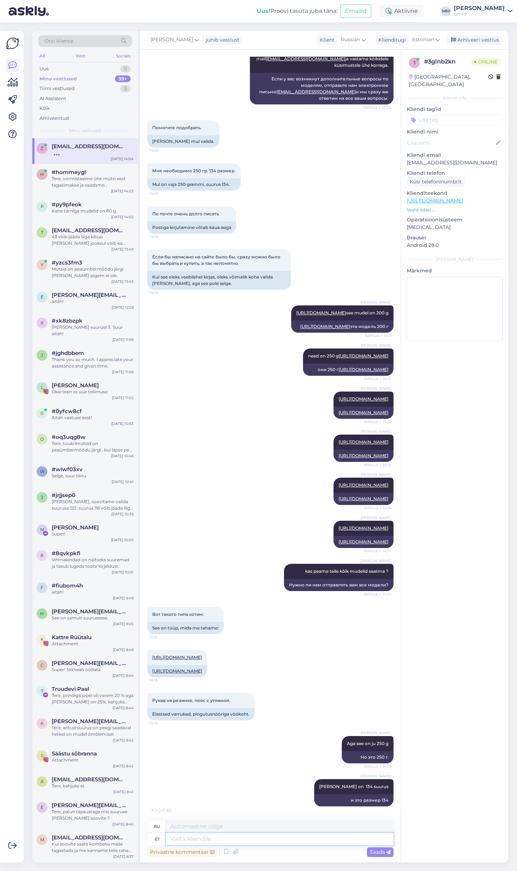
scroll to position [1060, 0]
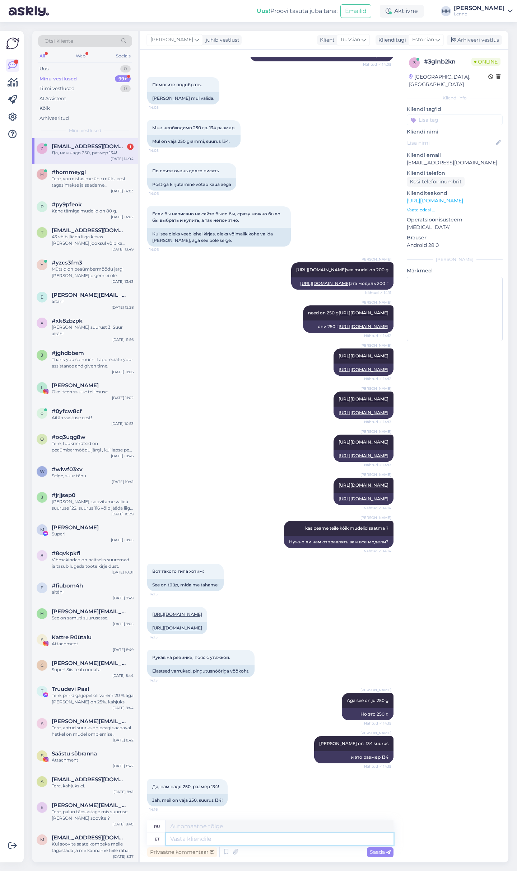
click at [251, 840] on textarea at bounding box center [280, 839] width 228 height 12
type textarea "See o"
type textarea "Этот"
type textarea "See on"
type textarea "Это"
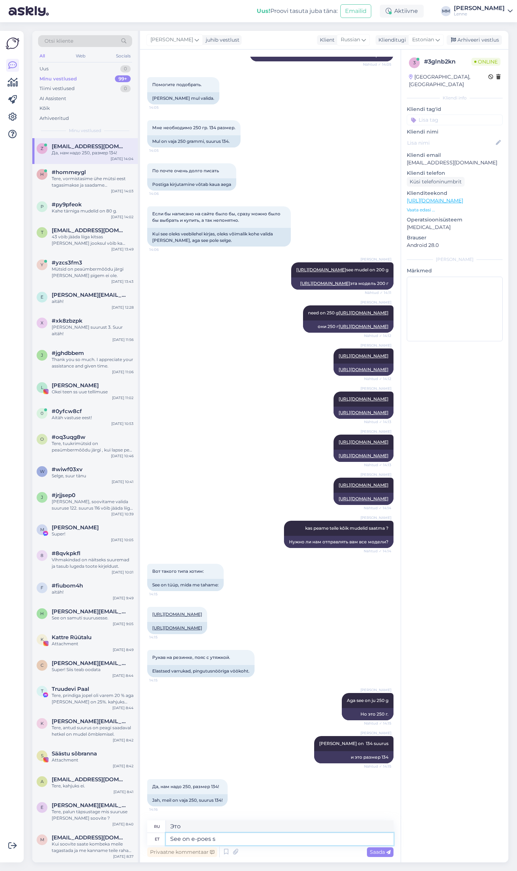
type textarea "See on e-poes sa"
type textarea "Он есть в интернет-магазине."
type textarea "See on e-poes saadaval"
type textarea "Его можно приобрести в интернет-магазине."
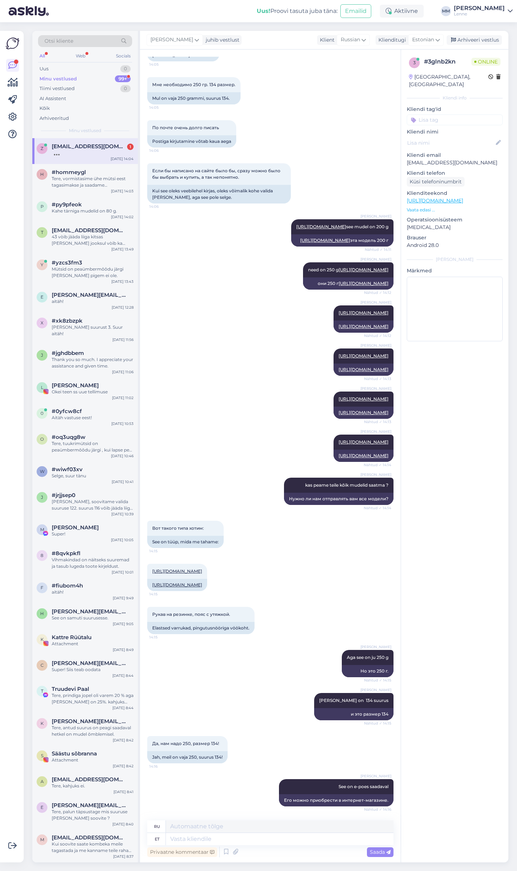
scroll to position [1146, 0]
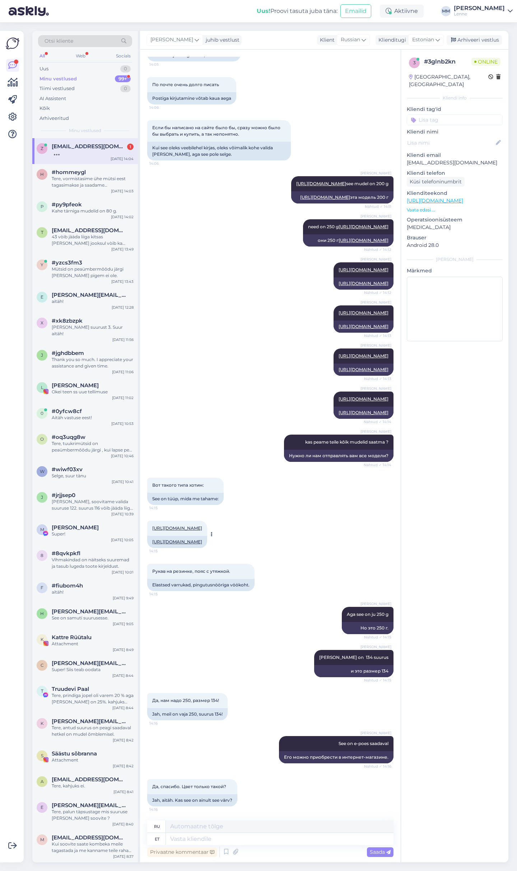
click at [178, 540] on link "https://lenne.ee/mudel/24339-333/" at bounding box center [177, 541] width 50 height 5
click at [254, 834] on textarea at bounding box center [280, 839] width 228 height 12
type textarea "134"
type textarea "134 kahjuks tei"
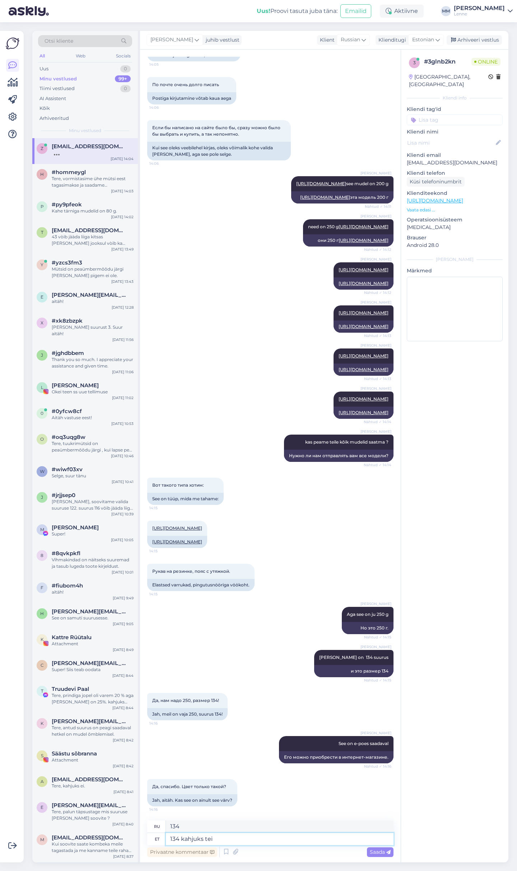
type textarea "134 к сожалению"
type textarea "134 kahjuks teisi t"
type textarea "134 к сожалению другие"
type textarea "134 kahjuks teisi toone sa"
type textarea "134 к сожалению другие оттенки"
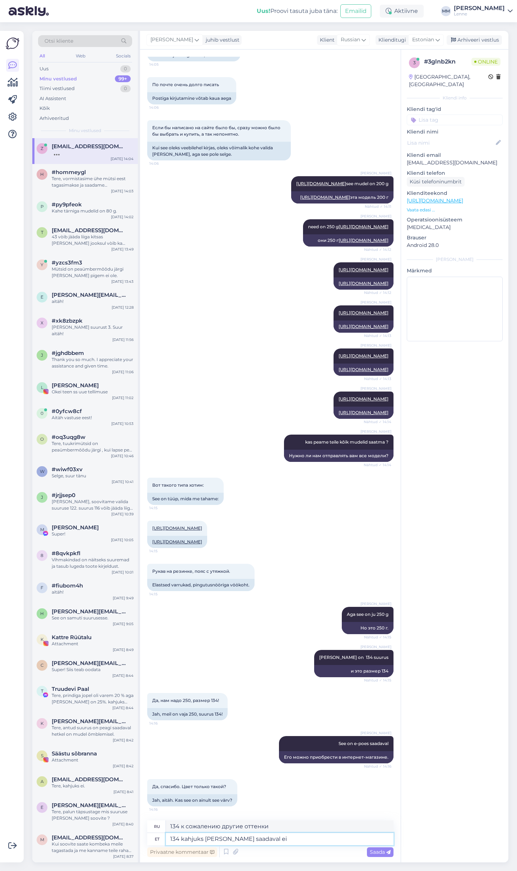
type textarea "134 kahjuks teisi toone saadaval ei o"
type textarea "134 к сожалению, других оттенков нет"
type textarea "134 kahjuks teisi toone saadaval ei ole."
type textarea "К сожалению, других оттенков для 134 нет."
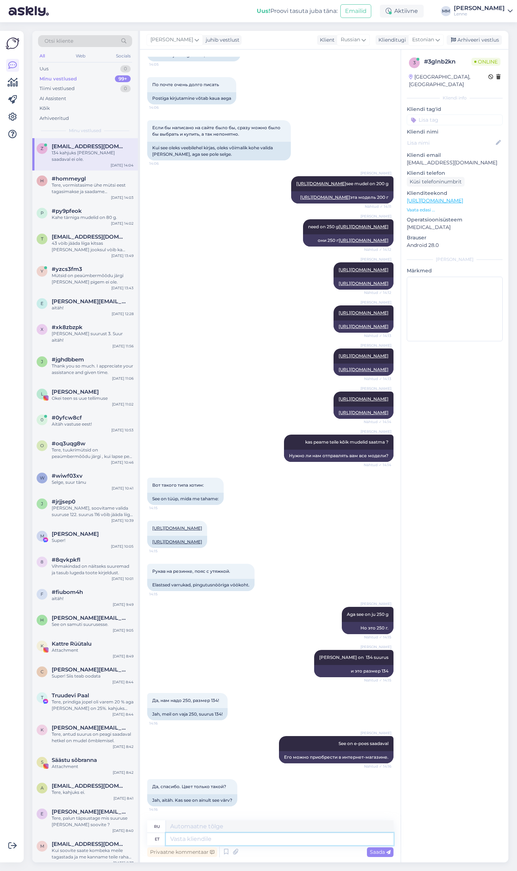
scroll to position [1189, 0]
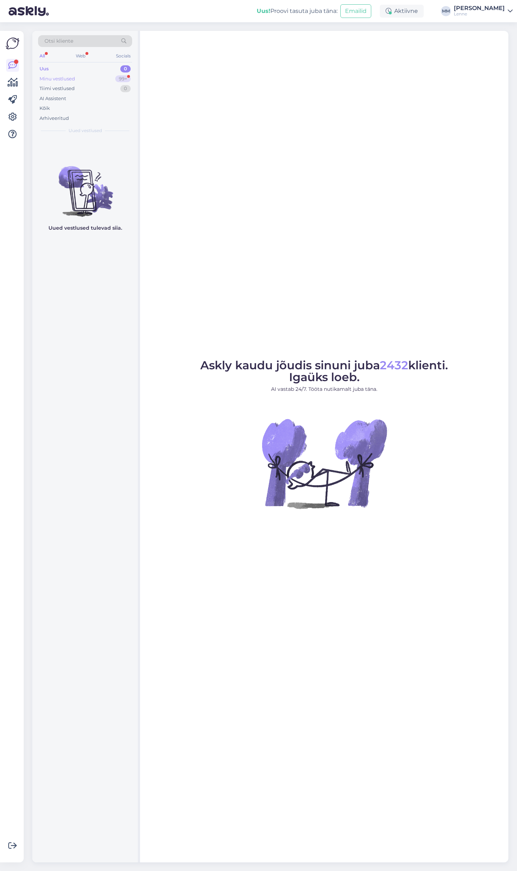
click at [82, 79] on div "Minu vestlused 99+" at bounding box center [85, 79] width 94 height 10
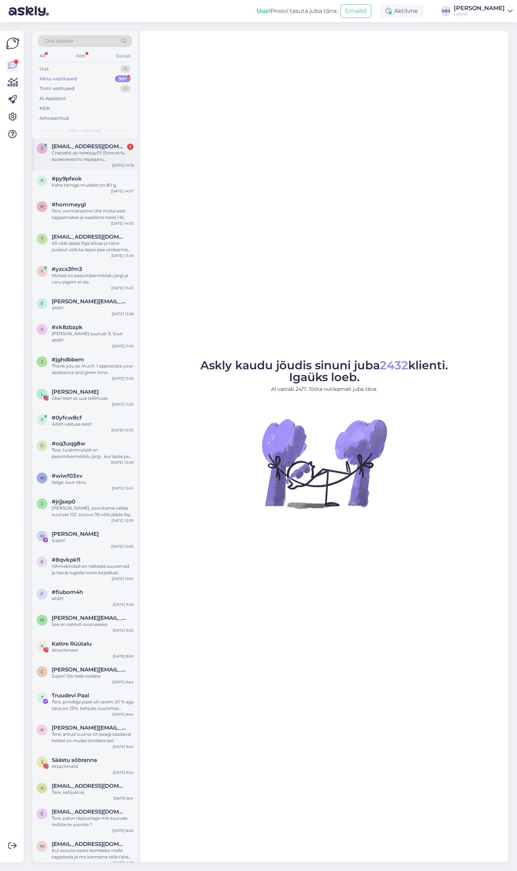
click at [88, 148] on span "[EMAIL_ADDRESS][DOMAIN_NAME]" at bounding box center [89, 146] width 75 height 6
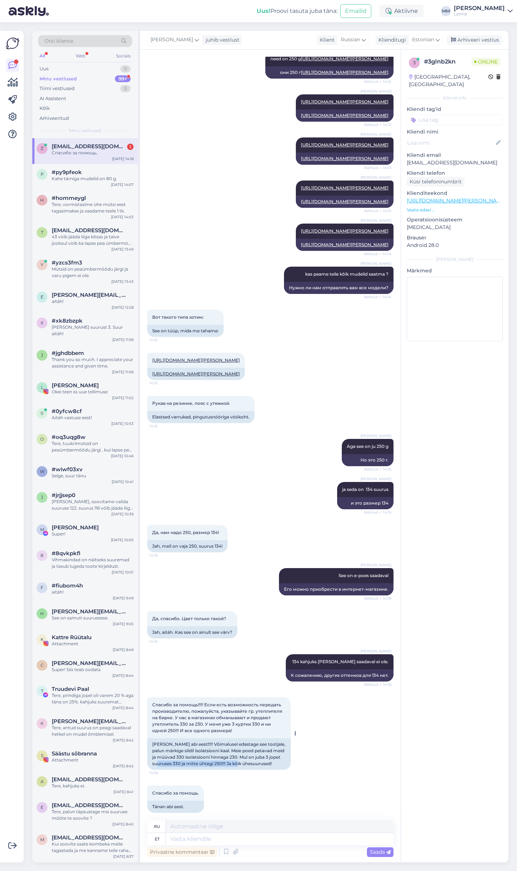
scroll to position [1370, 0]
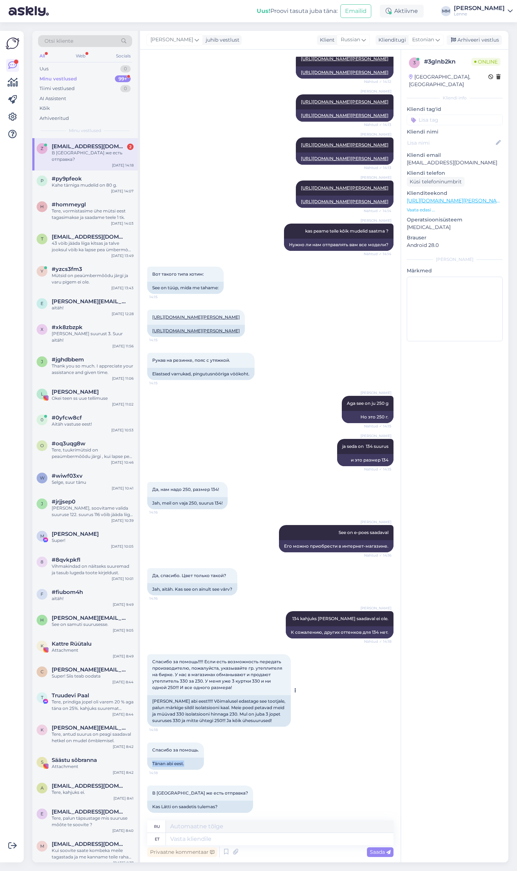
drag, startPoint x: 177, startPoint y: 749, endPoint x: 278, endPoint y: 753, distance: 101.3
click at [278, 727] on div "Tänan teid abi eest!!!!! Võimalusel edastage see tootjale, palun märkige sildil…" at bounding box center [219, 711] width 144 height 32
click at [292, 767] on div "Спасибо за помощь. 14:18 Tänan abi eest." at bounding box center [270, 756] width 246 height 43
click at [257, 844] on textarea at bounding box center [280, 839] width 228 height 12
click at [258, 843] on textarea at bounding box center [280, 839] width 228 height 12
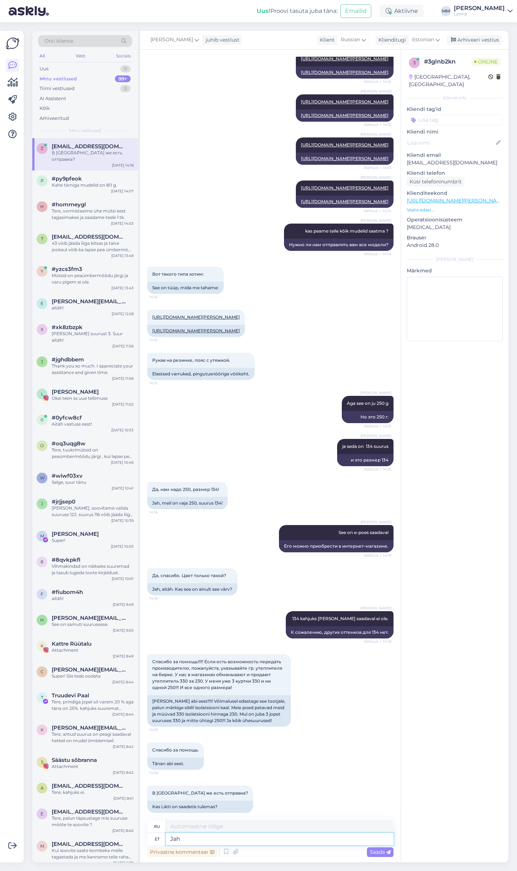
type textarea "Jah s"
type textarea "Да"
type textarea "Jah saadame"
type textarea "Да, мы отправим"
type textarea "Jah saadame ka lä"
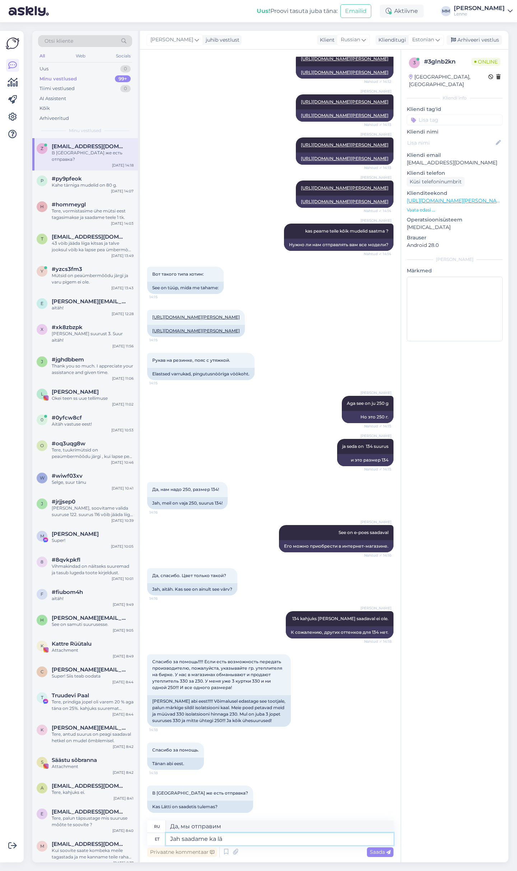
type textarea "Да, мы также отправляем"
type textarea "Jah saadame ka lätti,"
type textarea "Да, мы также осуществляем доставку в Латвию."
type textarea "Jah saadame ka lätti, p"
type textarea "Да, мы также осуществляем доставку в Латвию,"
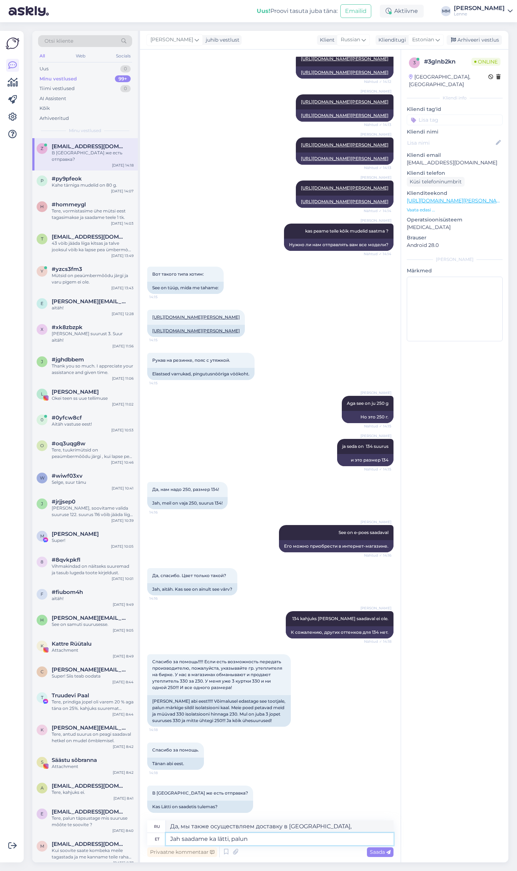
type textarea "Jah saadame ka lätti, palun t"
type textarea "Да, мы также осуществляем доставку в Латвию."
type textarea "Jah saadame ka lätti, palun tellige"
type textarea "Да, мы также осуществляем доставку в Латвию, заказывайте."
type textarea "Jah saadame ka lätti, palun tellige E-poest"
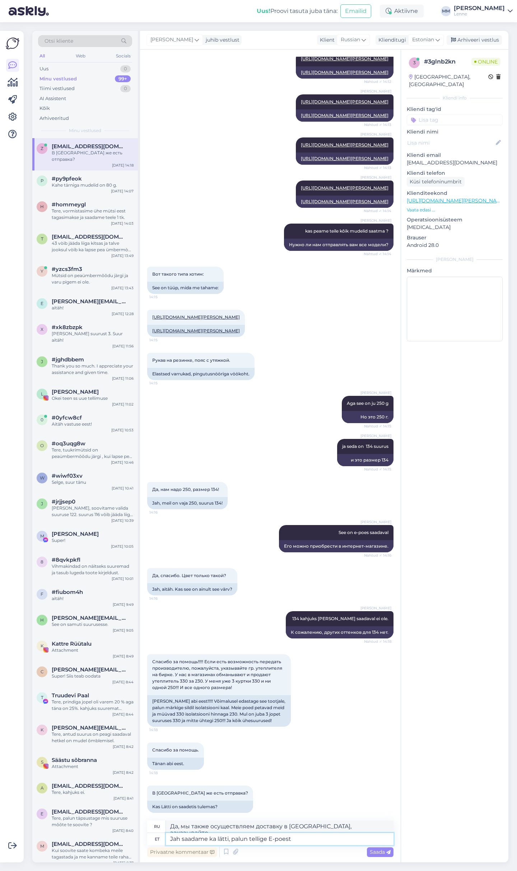
type textarea "Да, мы также осуществляем доставку в Латвию, заказывайте через интернет-магазин."
type textarea "Jah saadame ka lätti, palun tellige E-poest ja"
type textarea "Да, мы также осуществляем доставку в Латвию, пожалуйста, заказывайте в интернет…"
type textarea "Jah saadame ka lätti, palun tellige E-poest ja valige pa"
type textarea "Да, мы также осуществляем доставку в Латвию. Для заказа используйте интернет-ма…"
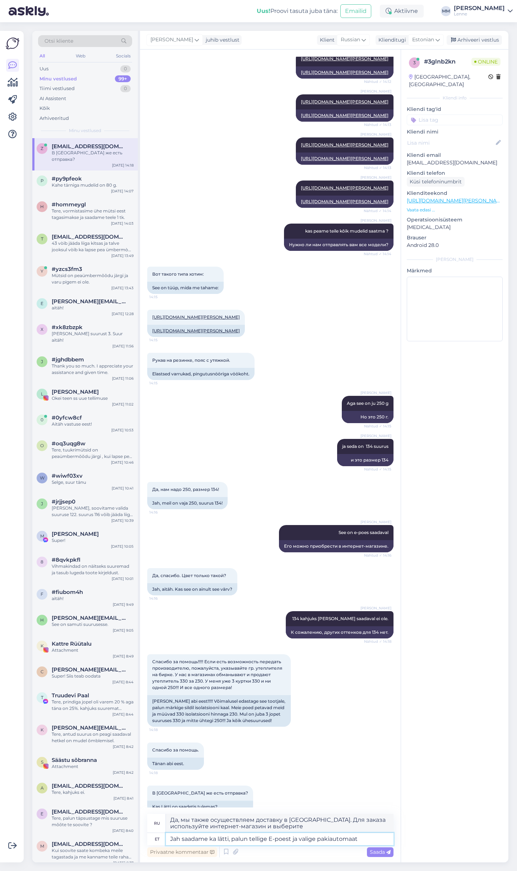
type textarea "Jah saadame ka lätti, palun tellige E-poest ja valige pakiautomaat k"
type textarea "Да, мы также осуществляем доставку в Латвию, пожалуйста, сделайте заказ в интер…"
type textarea "Jah saadame ka lätti, palun tellige E-poest ja valige pakiautomaat kuhu p"
type textarea "Да, мы также осуществляем доставку в Латвию. Для этого сделайте заказ в интерне…"
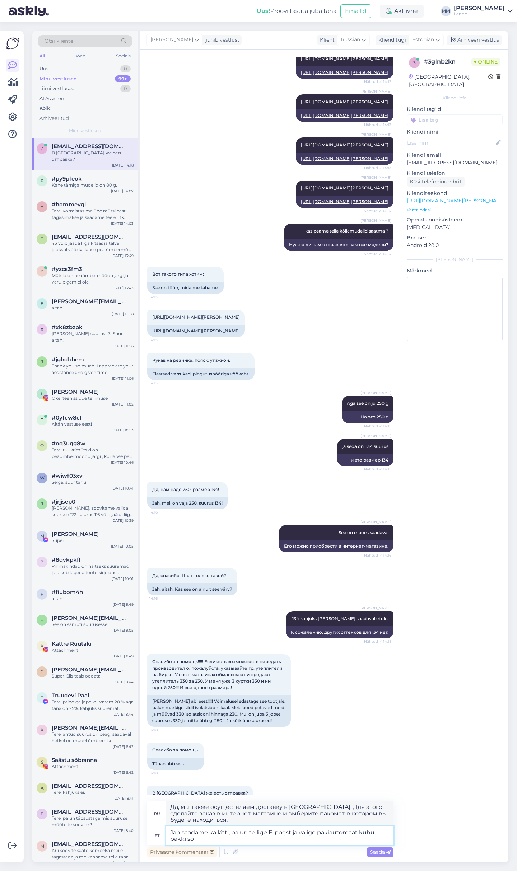
type textarea "Jah saadame ka lätti, palun tellige E-poest ja valige pakiautomaat kuhu pakki s…"
type textarea "Да, мы также осуществляем доставку в Латвию. Для этого сделайте заказ в интерне…"
type textarea "Jah saadame ka lätti, palun tellige E-poest ja valige pakiautomaat kuhu pakki s…"
type textarea "Да, мы также осуществляем доставку в Латвию. Для этого оформите заказ в интерне…"
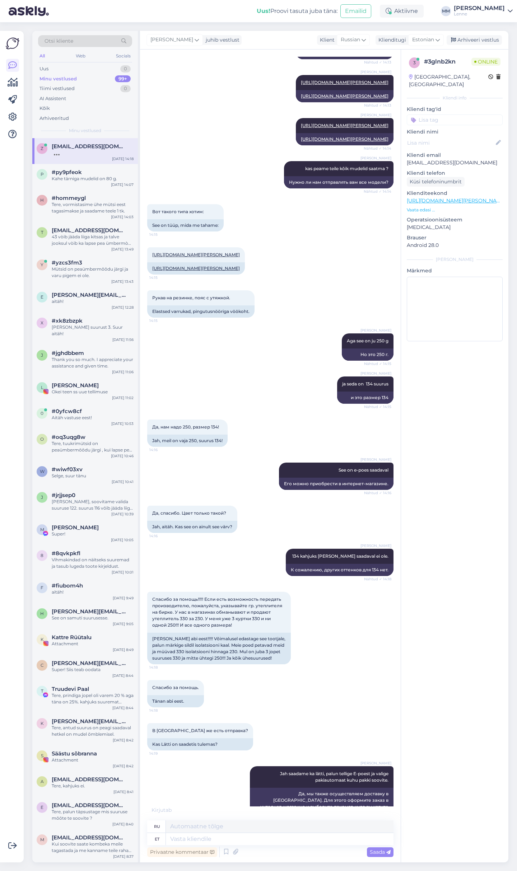
scroll to position [1475, 0]
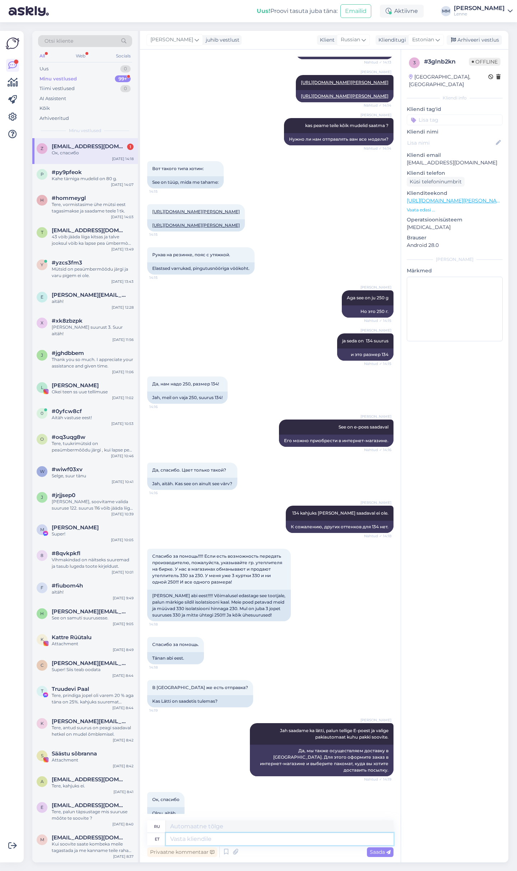
click at [203, 838] on textarea at bounding box center [280, 839] width 228 height 12
type textarea "250"
type textarea "250 g j"
type textarea "250 г"
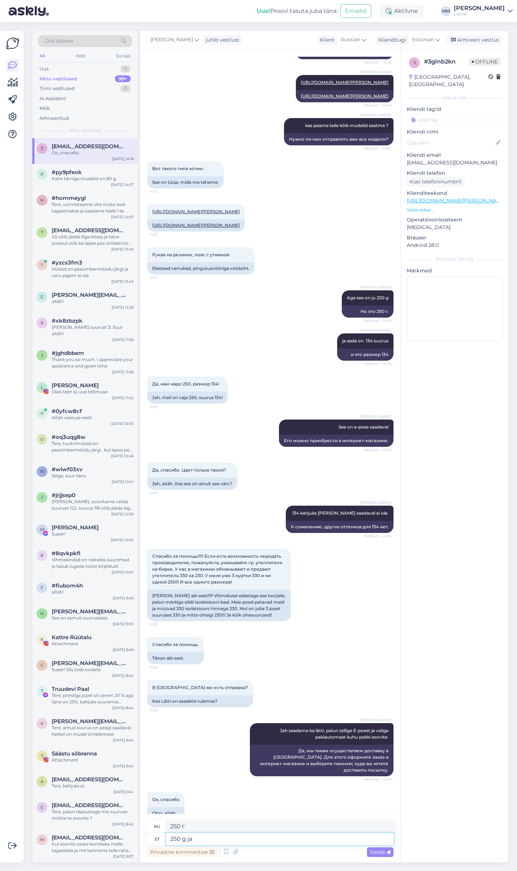
type textarea "250 g ja 3"
type textarea "250 г и"
type textarea "250 g ja 330 g"
type textarea "250 г и 330"
type textarea "250 g ja 330 g v"
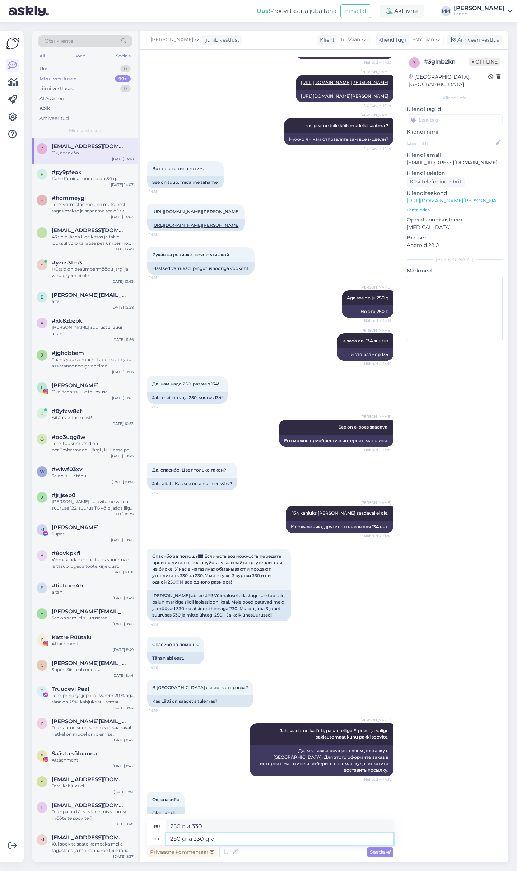
type textarea "250 г и 330 г"
type textarea "250 g ja 330 g vatiin o"
type textarea "250 г и 330 г ватина"
type textarea "250 g ja 330 g vatiin on"
type textarea "250 г и 330 г ватин"
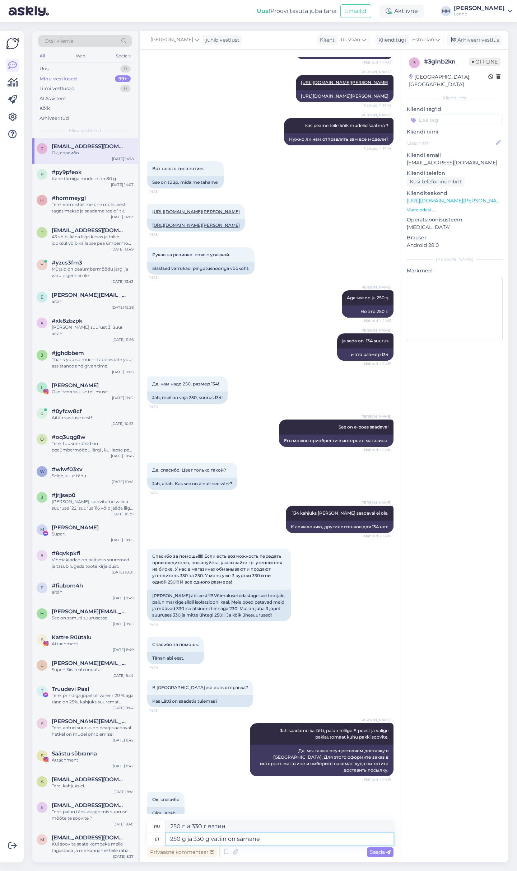
type textarea "250 g ja 330 g vatiin on sarnane"
type textarea "Ватин 250 г и 330 г похож"
type textarea "250 g ja 330 g vatiin on sarnane ja"
type textarea "Ватин 250 г и 330 г похож и"
type textarea "250 g ja 330 g vatiin on sarnane ja varem o"
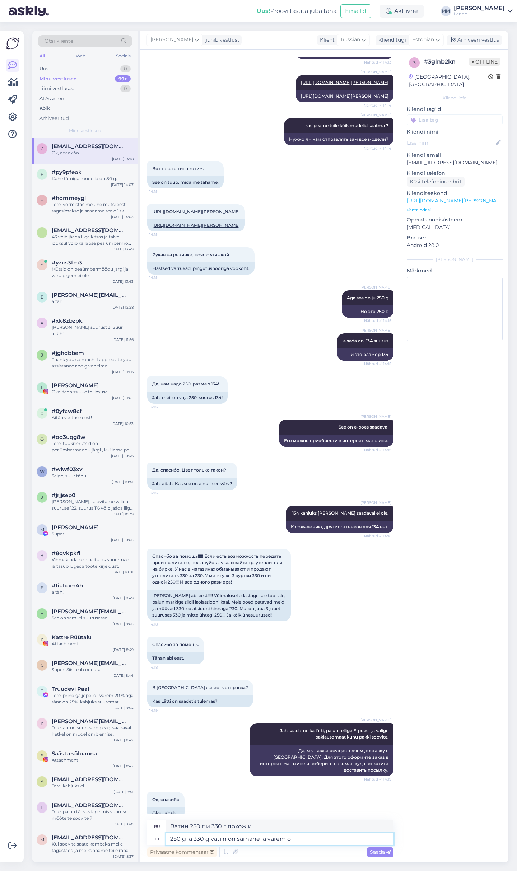
type textarea "Ватин 250 г и 330 г похож и более ранний"
type textarea "250 g ja 330 g vatiin on sarnane ja varem on"
type textarea "Ватин весом 250 г и 330 г похож и использовался ранее."
type textarea "250 g ja 330 g vatiin on sarnane ja varem on Lenne"
type textarea "Ватин 250 г и 330 г похож и ранее был Ленне"
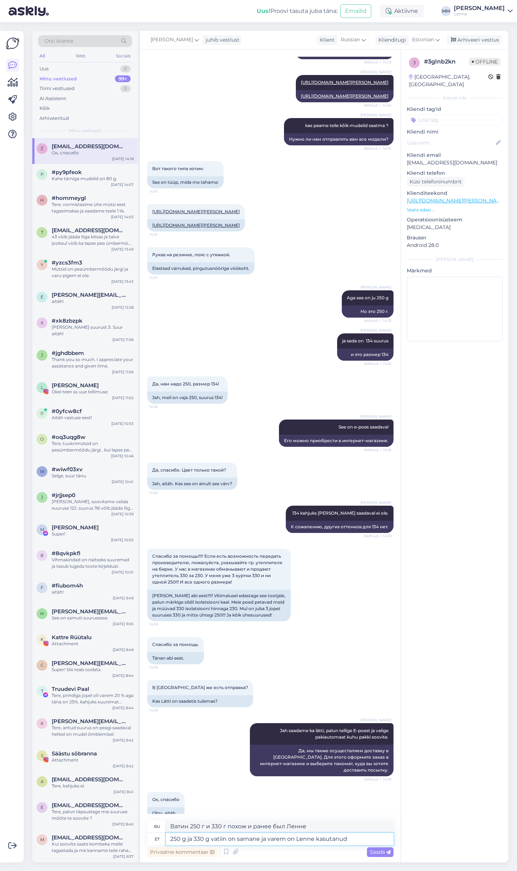
type textarea "250 g ja 330 g vatiin on sarnane ja varem on Lenne kasutanud 3"
type textarea "Ватин весом 250 г и 330 г похож и использовался командой Lenne в прошлом."
type textarea "250 g ja 330 g vatiin on sarnane ja varem on Lenne kasutanud 330"
type textarea "Ватин весом 250 г и 330 г похож, и Ленне в прошлом использовал 330 г."
type textarea "250 g ja 330 g vatiin on sarnane ja varem on Lenne kasutanud 330 g vatiini"
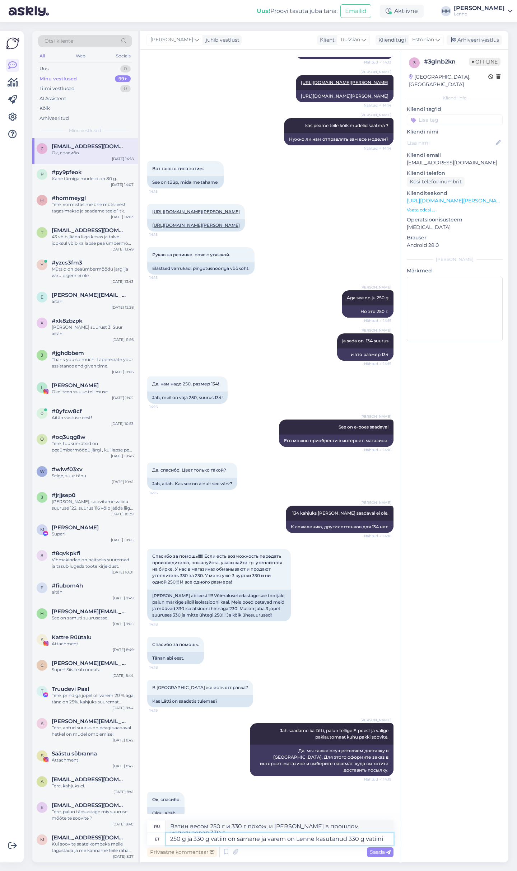
type textarea "Ватин весом 250 г и 330 г похож, и Ленне в прошлом использовал ватин весом 330 …"
type textarea "250 g ja 330 g vatiin on sarnane ja varem on Lenne kasutanud 330 g vatiini aga o"
type textarea "Ватин весом 250 г и 330 г похож, и Ленне использовал ватин весом 330 г в прошло…"
type textarea "250 g ja 330 g vatiin on sarnane ja varem on Lenne kasutanud 330 g vatiini aga …"
type textarea "Ватин весом 250 г и 330 г похож, и Ленне использовал ватин весом 330 г в прошло…"
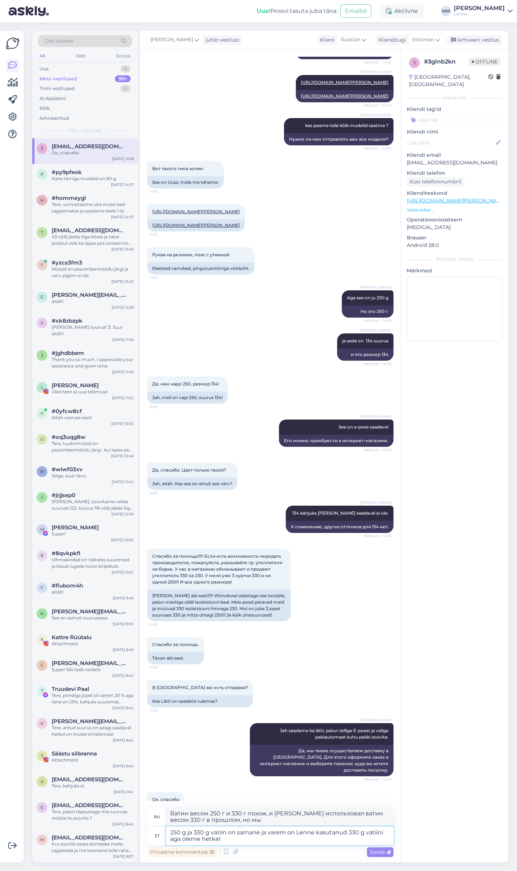
type textarea "250 g ja 330 g vatiin on sarnane ja varem on Lenne kasutanud 330 g vatiini aga …"
type textarea "Ватин весом 250 г и 330 г похож, и Ленне ранее использовал ватин весом 330 г, н…"
type textarea "250 g ja 330 g vatiin on sarnane ja varem on Lenne kasutanud 330 g vatiini aga …"
type textarea "Ватин весом 250 г и 330 г похож, и Ленне ранее использовал ватин весом 330 г, н…"
type textarea "250 g ja 330 g vatiin on sarnane ja varem on Lenne kasutanud 330 g vatiini aga …"
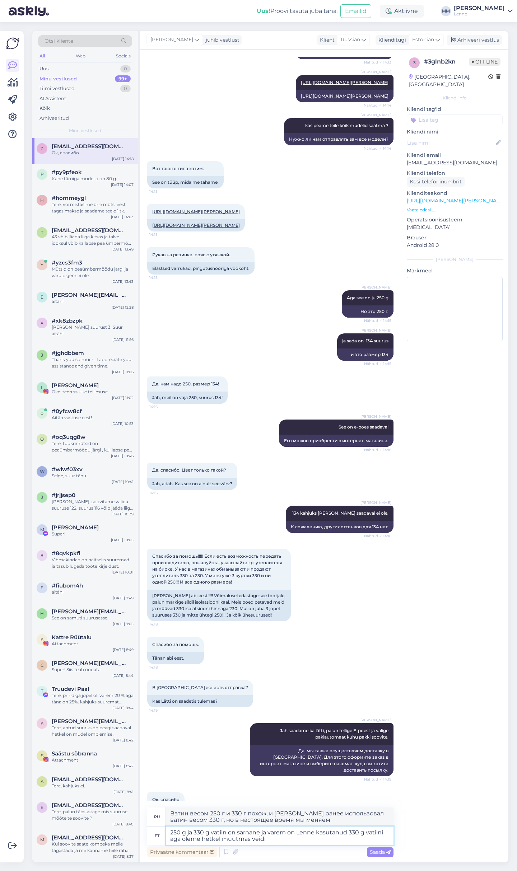
type textarea "Ватин весом 250 г и 330 г похож, и Ленне раньше использовал ватин весом 330 г, …"
type textarea "250 g ja 330 g vatiin on sarnane ja varem on Lenne kasutanud 330 g vatiini aga …"
type textarea "Ватин плотностью 250 г и 330 г похож, и Ленне раньше использовал ватин плотност…"
type textarea "250 g ja 330 g vatiin on sarnane ja varem on Lenne kasutanud 330 g vatiini aga …"
type textarea "Ватин плотностью 250 г и 330 г похож, и Ленне раньше использовал ватин плотност…"
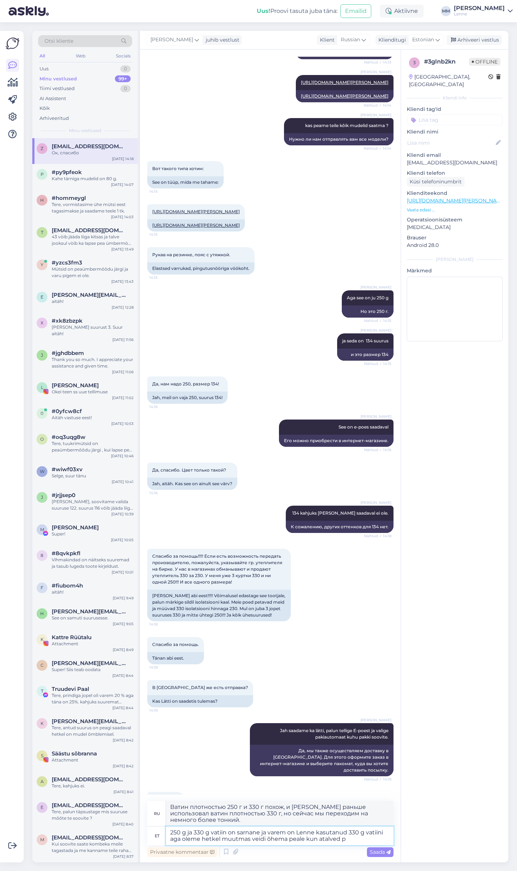
type textarea "250 g ja 330 g vatiin on sarnane ja varem on Lenne kasutanud 330 g vatiini aga …"
type textarea "Ватин плотностью 250 г и 330 г похож, и Ленне раньше использовал ватин плотност…"
type textarea "250 g ja 330 g vatiin on sarnane ja varem on Lenne kasutanud 330 g vatiini aga …"
type textarea "Ватин плотностью 250 г и 330 г похож, и Ленне раньше использовал ватин плотност…"
type textarea "250 g ja 330 g vatiin on sarnane ja varem on Lenne kasutanud 330 g vatiini aga …"
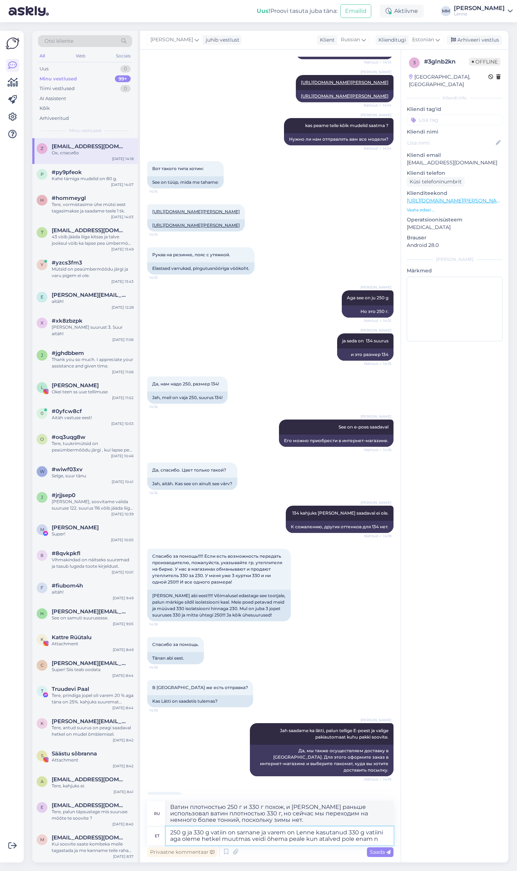
type textarea "Ватин плотностью 250 г и 330 г похож, и Ленне раньше использовал ватин плотност…"
click at [318, 833] on textarea "250 g ja 330 g vatiin on sarnane ja varem on Lenne kasutanud 330 g vatiini aga …" at bounding box center [280, 832] width 228 height 25
type textarea "250 g ja 330 g vatiin on sarnane ja varem on Lenne kasutanud 330 g vatiini aga …"
click at [375, 849] on span "Saada" at bounding box center [380, 852] width 21 height 6
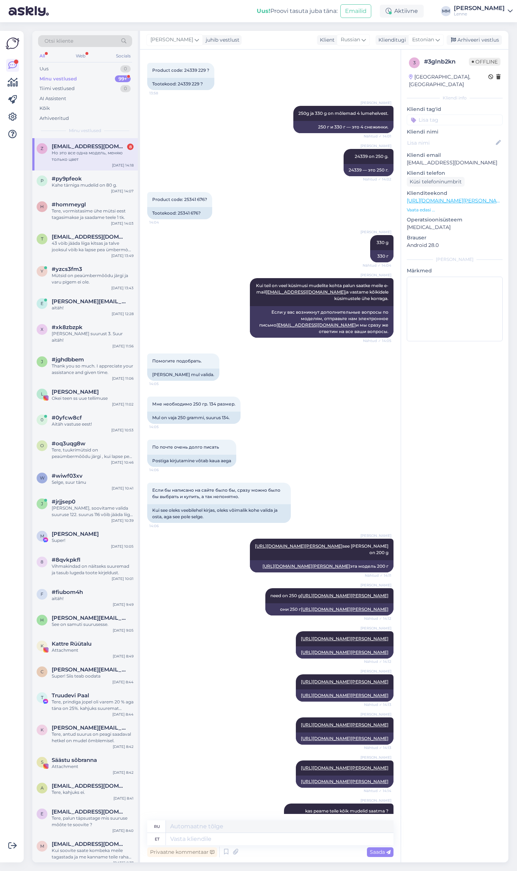
scroll to position [685, 0]
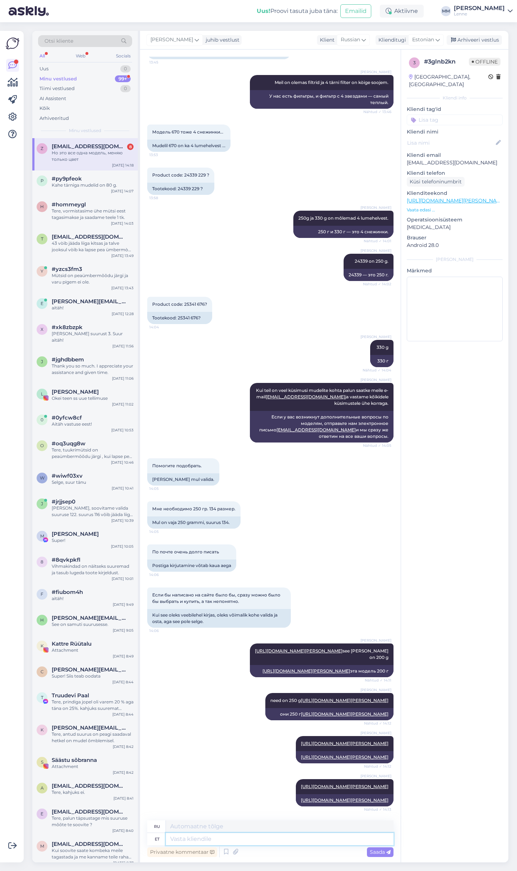
click at [227, 839] on textarea at bounding box center [280, 839] width 228 height 12
type textarea "Terve s"
type textarea "Здоровый"
type textarea "Terve see m"
type textarea "Вот и все."
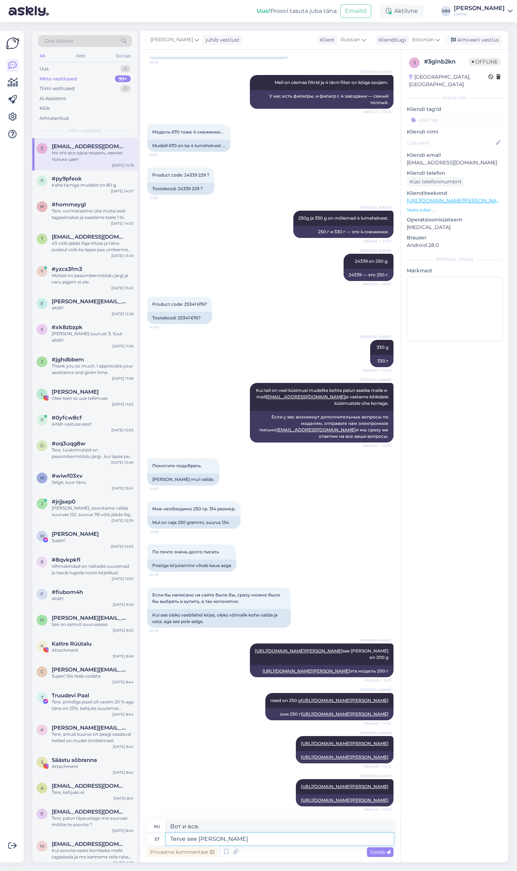
type textarea "Terve see mudel o"
type textarea "Вся эта модель"
type textarea "Terve see mudel on 250"
type textarea "Вся эта модель 250"
type textarea "Terve see mudel on 250 g"
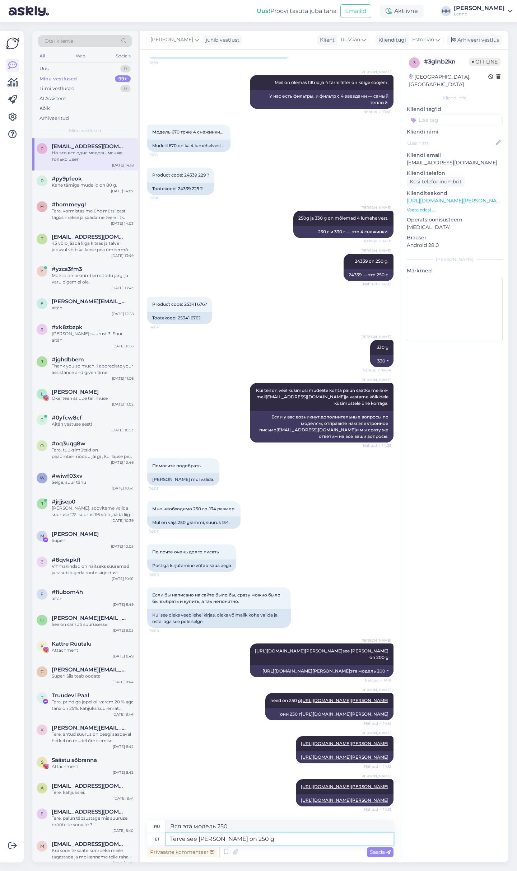
type textarea "Вес всей модели составляет 250 г."
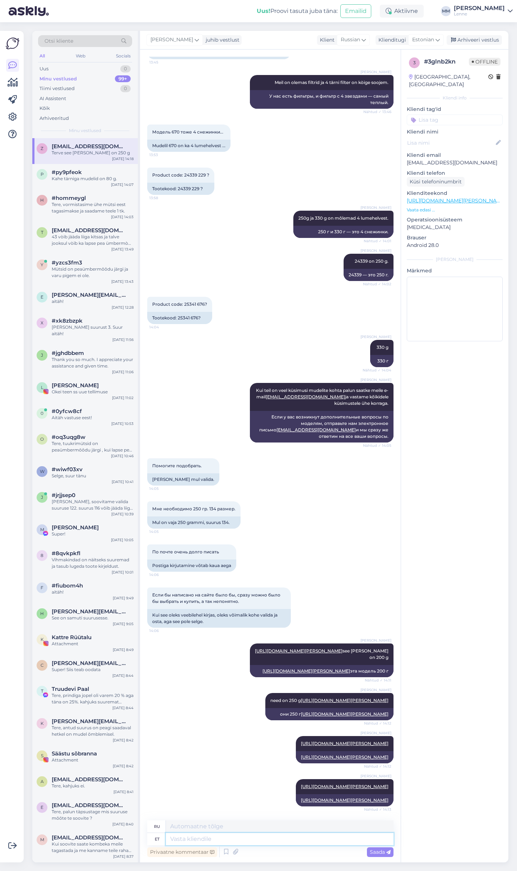
scroll to position [1977, 0]
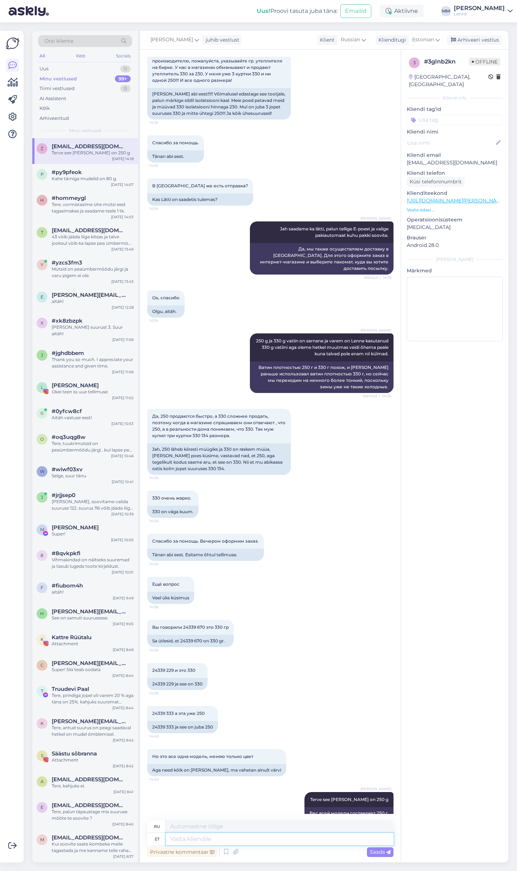
paste textarea "https://lenne.ee/?s=24339&post_type=product"
type textarea "https://lenne.ee/?s=24339&post_type=product"
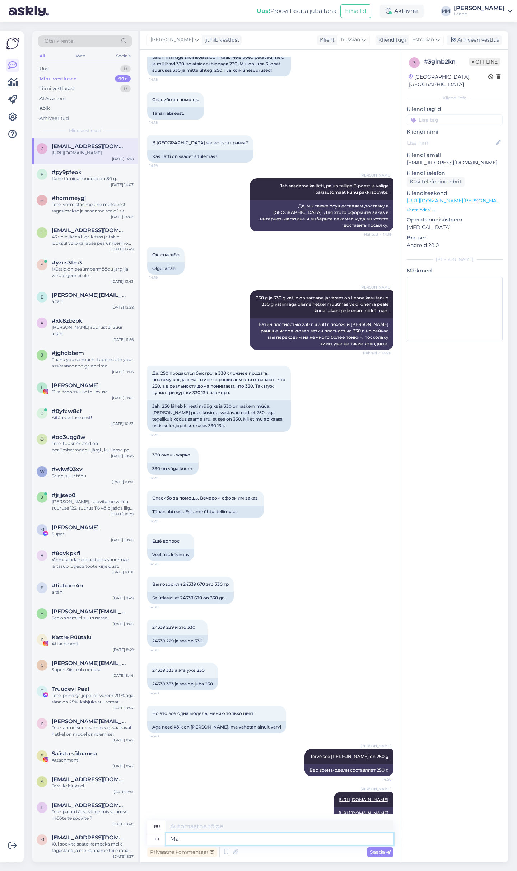
type textarea "Ma v"
type textarea "я"
type textarea "Ma vabandan a"
type textarea "Я прошу прощения."
type textarea "Ma vabandan aga e"
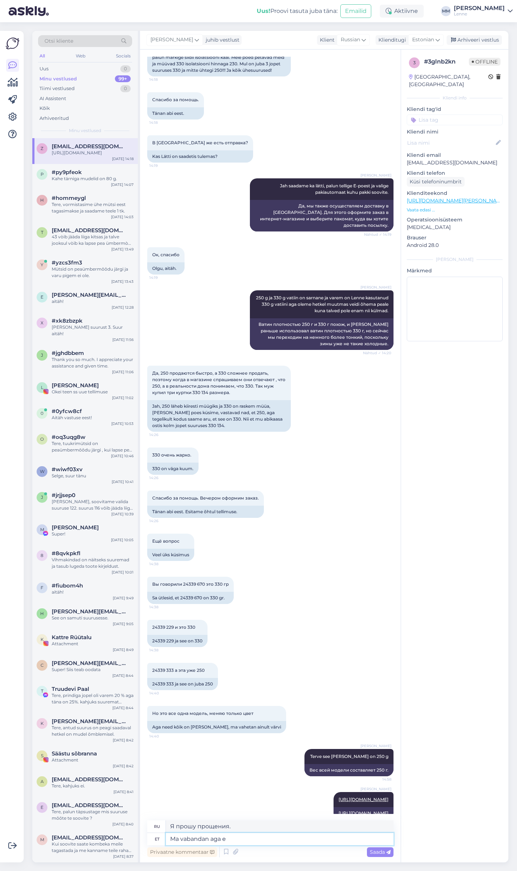
type textarea "Я извиняюсь, но"
type textarea "Ma vabandan aga ei s"
type textarea "Мне жаль, но нет."
type textarea "Ma vabandan aga ei saa ar"
type textarea "Извините, но я не могу."
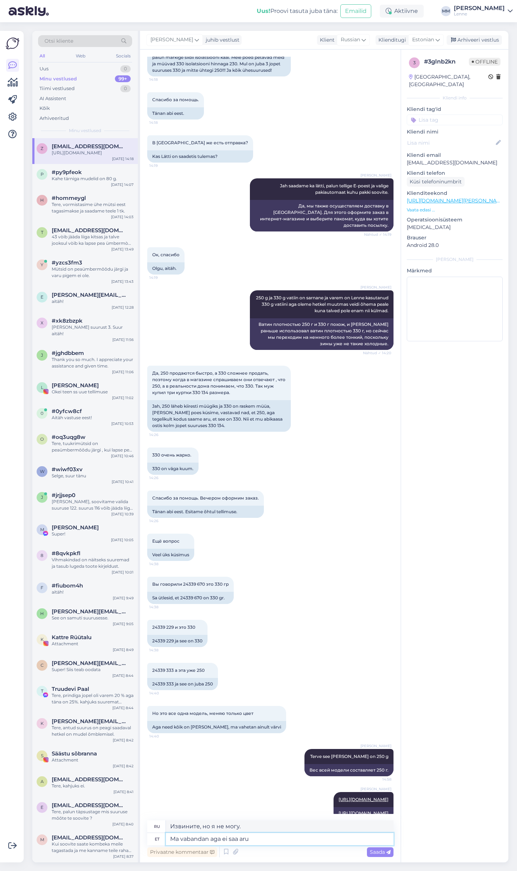
type textarea "Ma vabandan aga ei saa aru m"
type textarea "Извините, но я не понимаю."
type textarea "Ma vabandan aga ei saa aru mida t"
type textarea "Извините, но я не понимаю, что"
type textarea "Ma vabandan aga ei saa aru mida te so"
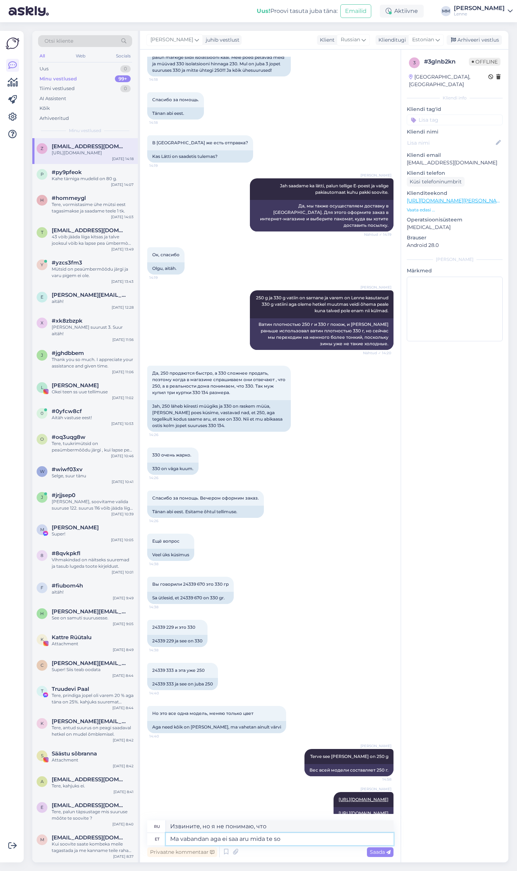
type textarea "Извините, но я не понимаю, что вы говорите."
type textarea "Ma vabandan aga ei saa aru mida te soovite ?"
type textarea "Извините, но я не понимаю, чего вы хотите?"
